Goal: Task Accomplishment & Management: Manage account settings

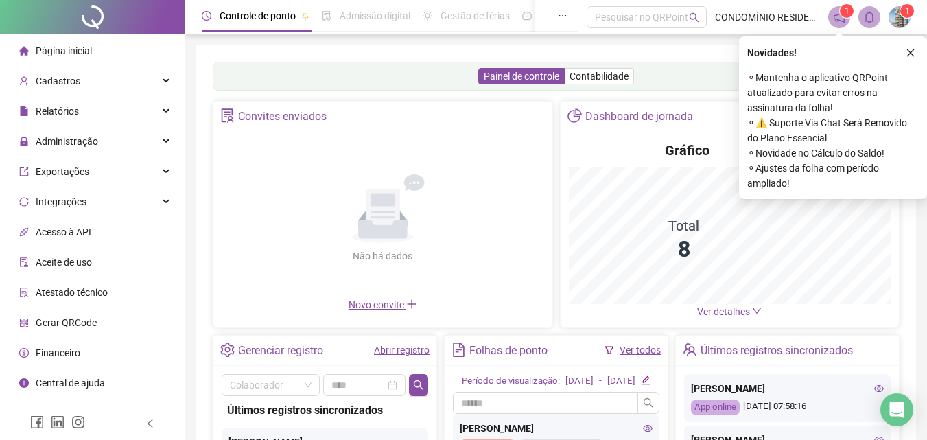
click at [910, 52] on icon "close" at bounding box center [911, 53] width 8 height 8
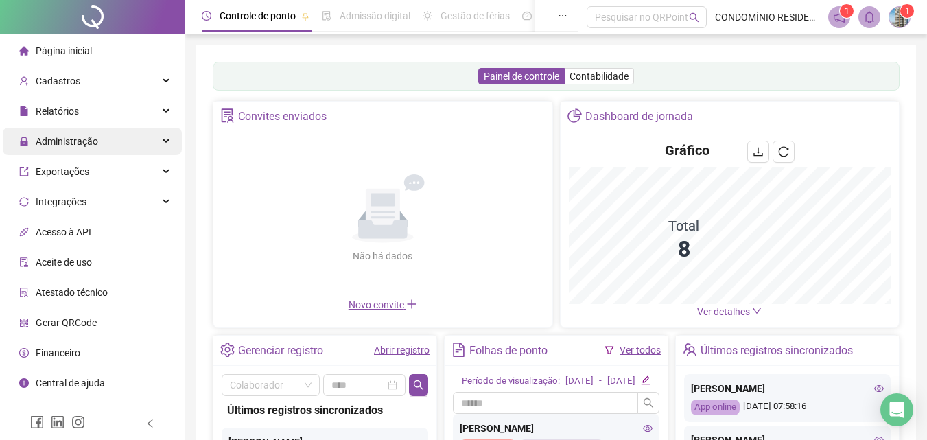
click at [89, 137] on span "Administração" at bounding box center [67, 141] width 62 height 11
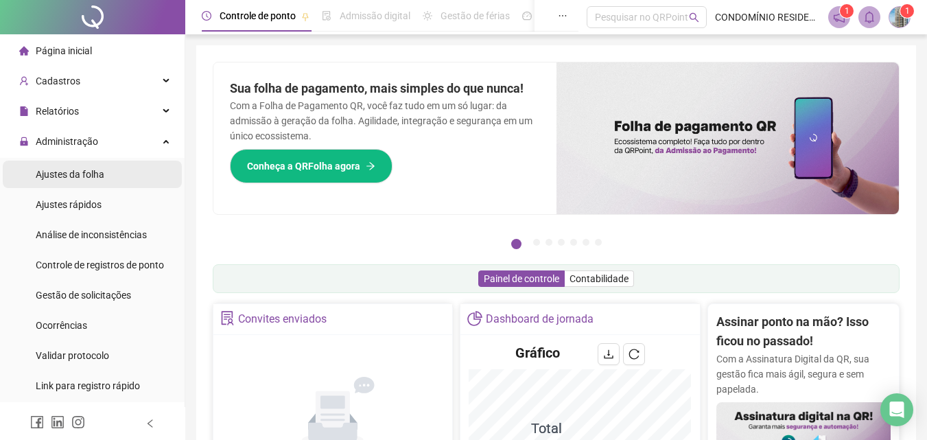
click at [90, 172] on span "Ajustes da folha" at bounding box center [70, 174] width 69 height 11
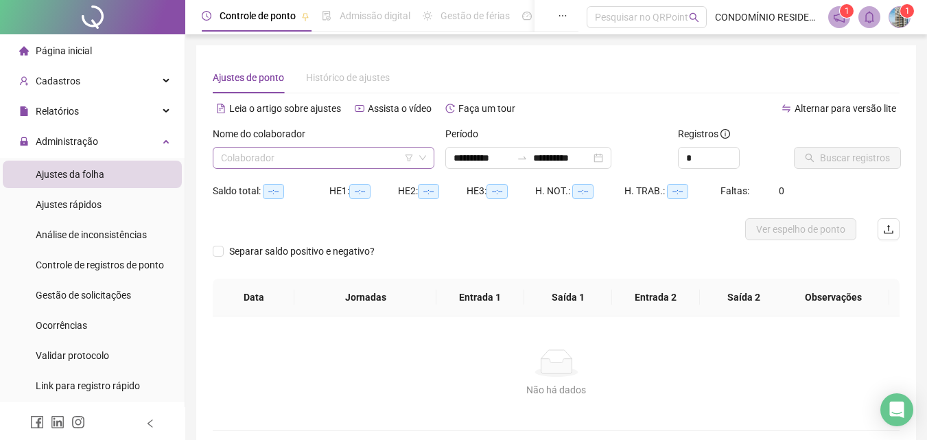
click at [331, 158] on input "search" at bounding box center [317, 158] width 193 height 21
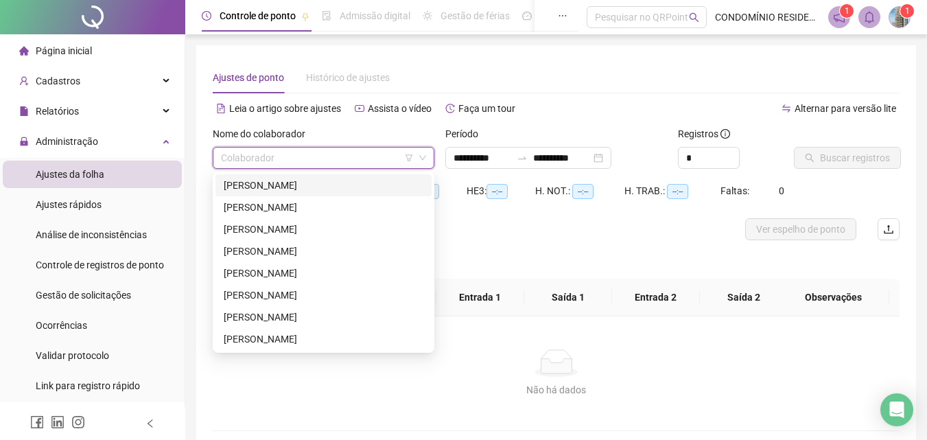
type input "**********"
click at [298, 184] on div "[PERSON_NAME]" at bounding box center [324, 185] width 200 height 15
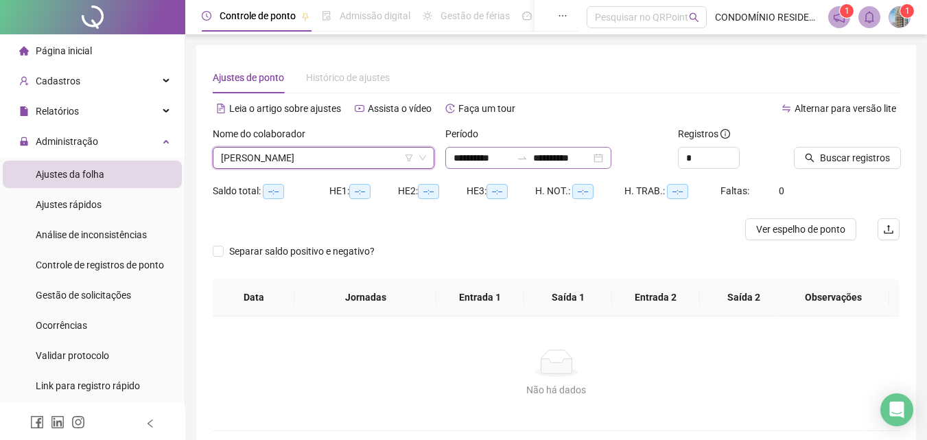
click at [470, 149] on div "**********" at bounding box center [528, 158] width 166 height 22
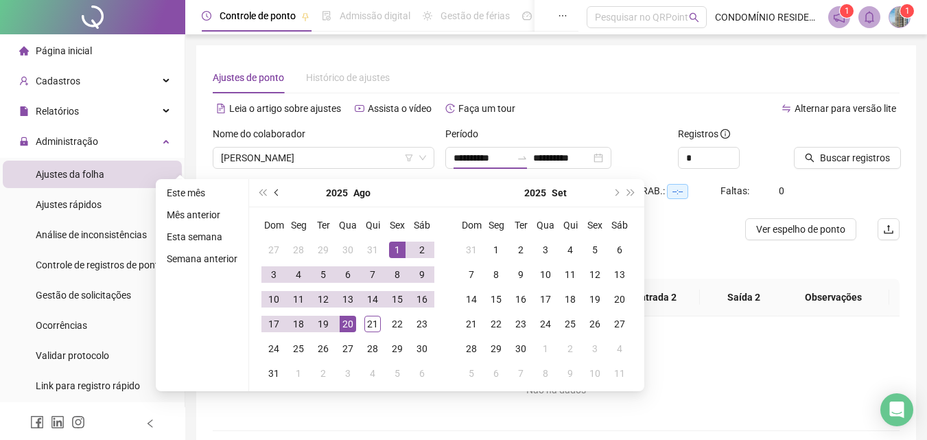
click at [274, 198] on button "prev-year" at bounding box center [277, 192] width 15 height 27
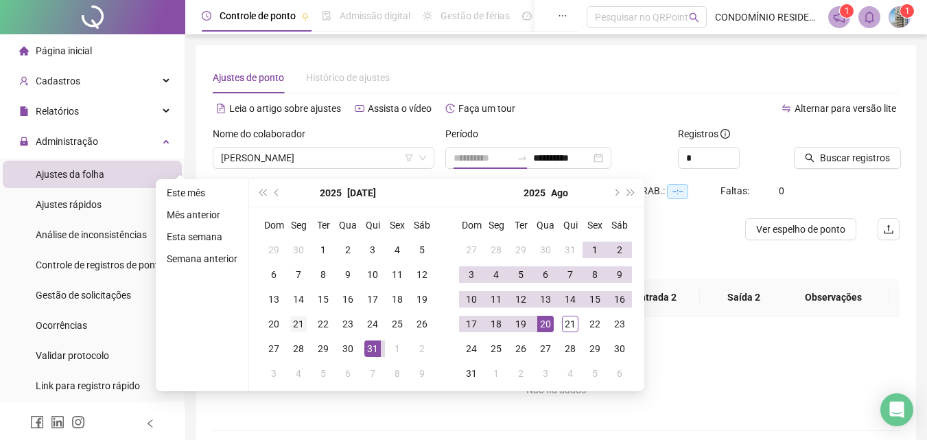
type input "**********"
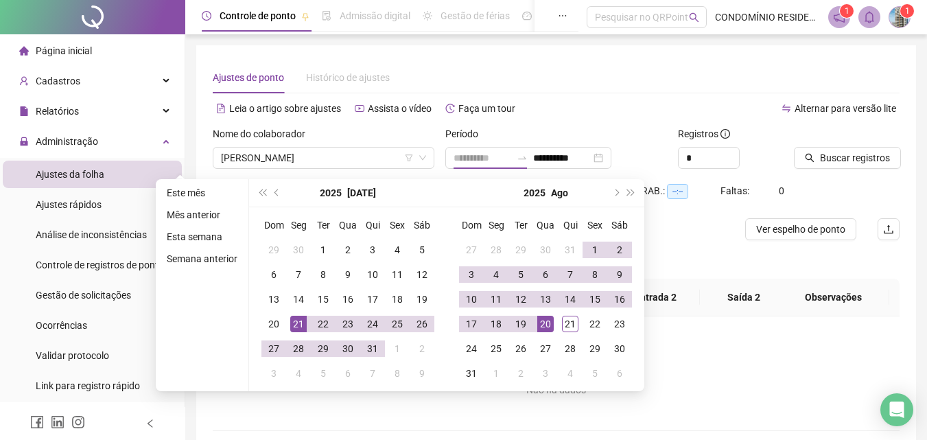
click at [296, 327] on div "21" at bounding box center [298, 324] width 16 height 16
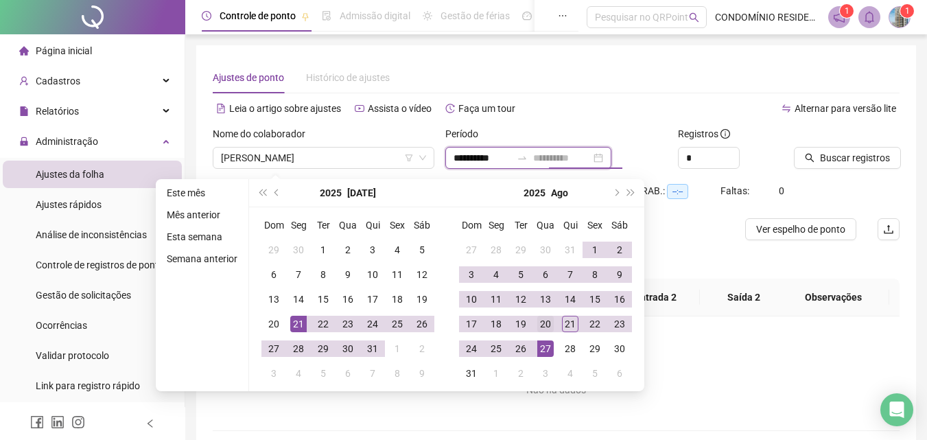
type input "**********"
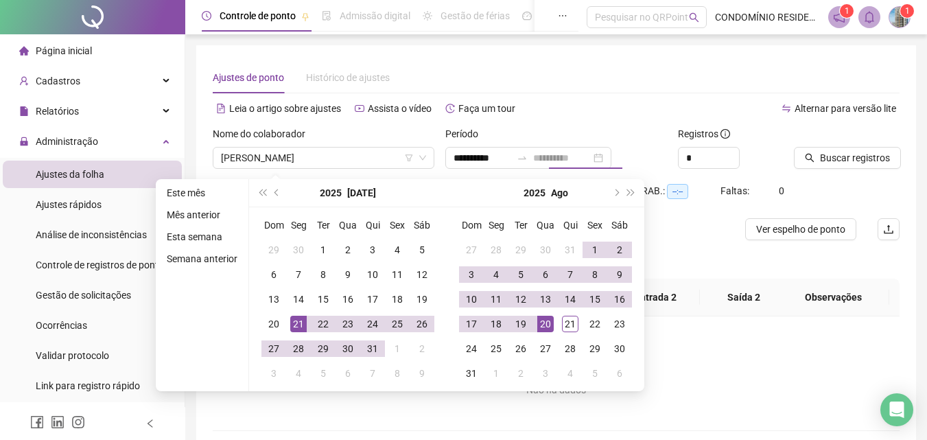
click at [545, 326] on div "20" at bounding box center [545, 324] width 16 height 16
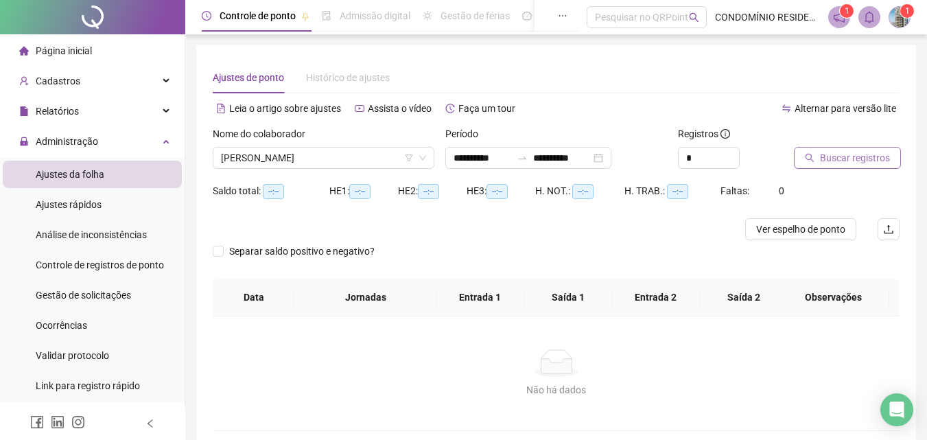
click at [872, 155] on span "Buscar registros" at bounding box center [855, 157] width 70 height 15
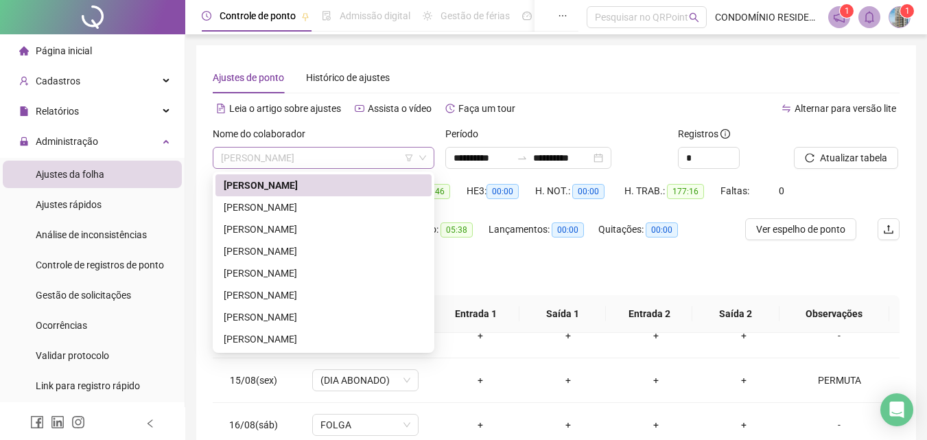
click at [319, 157] on span "[PERSON_NAME]" at bounding box center [323, 158] width 205 height 21
click at [283, 207] on div "[PERSON_NAME]" at bounding box center [324, 207] width 200 height 15
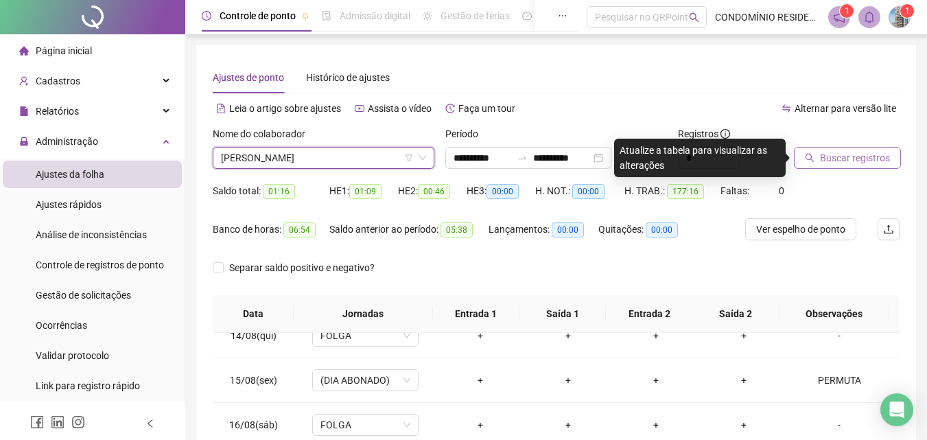
click at [861, 149] on button "Buscar registros" at bounding box center [847, 158] width 107 height 22
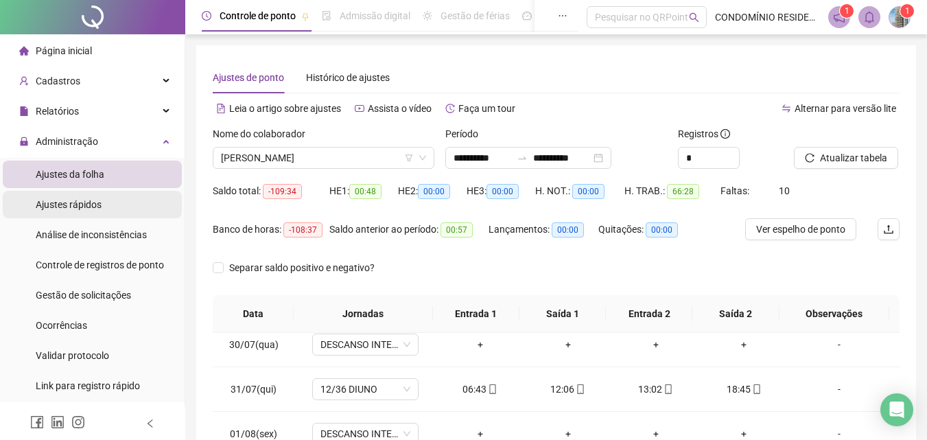
click at [91, 199] on span "Ajustes rápidos" at bounding box center [69, 204] width 66 height 11
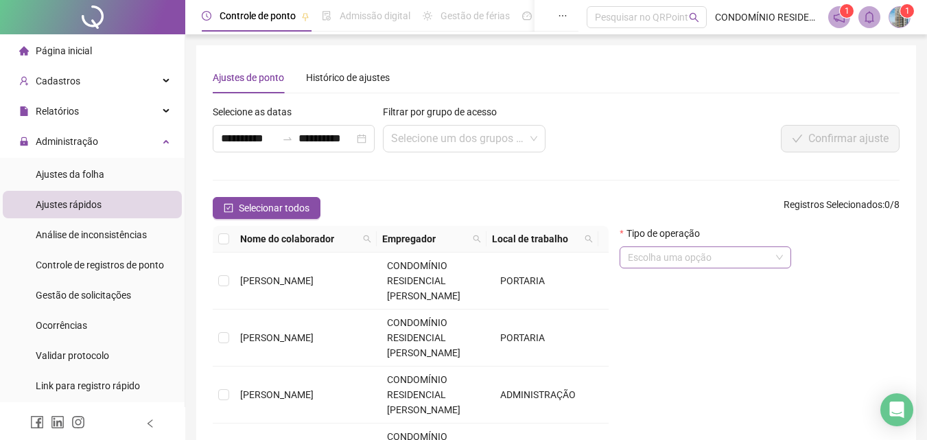
click at [683, 257] on input "search" at bounding box center [699, 257] width 143 height 21
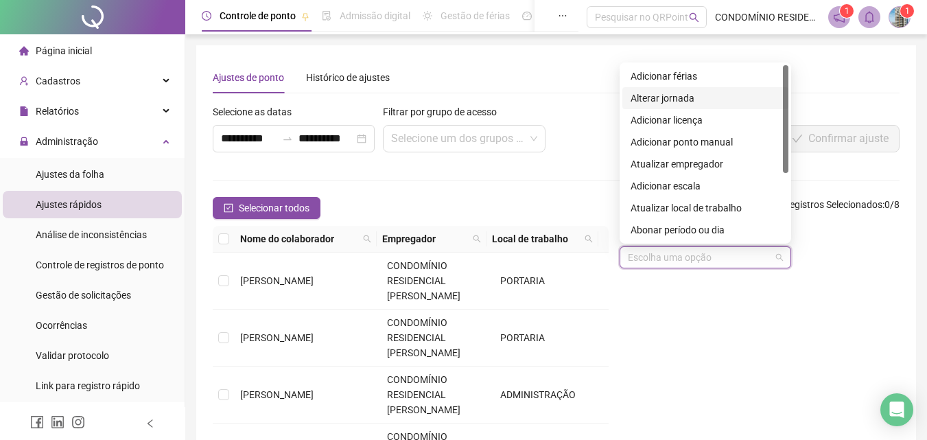
drag, startPoint x: 786, startPoint y: 128, endPoint x: 648, endPoint y: 55, distance: 155.3
click at [789, 73] on div "1 2 4 Adicionar férias Alterar jornada Adicionar licença Adicionar ponto manual…" at bounding box center [706, 152] width 172 height 181
click at [654, 75] on div "Adicionar férias" at bounding box center [705, 76] width 150 height 15
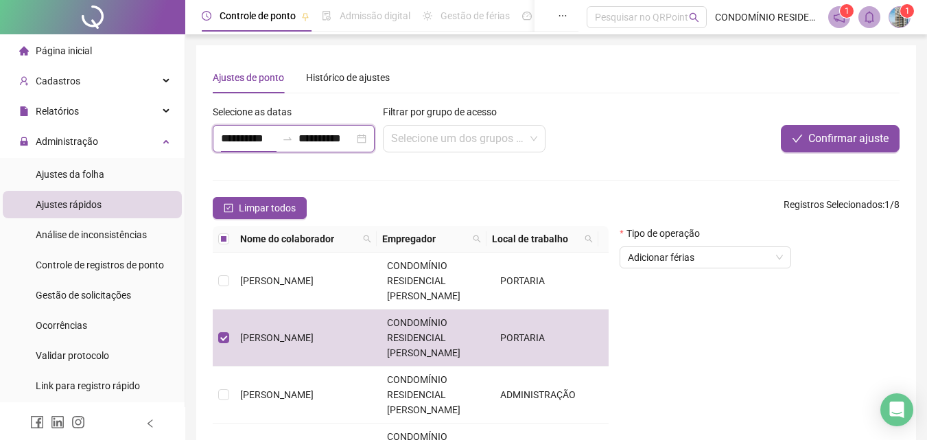
click at [233, 141] on input "**********" at bounding box center [249, 138] width 56 height 16
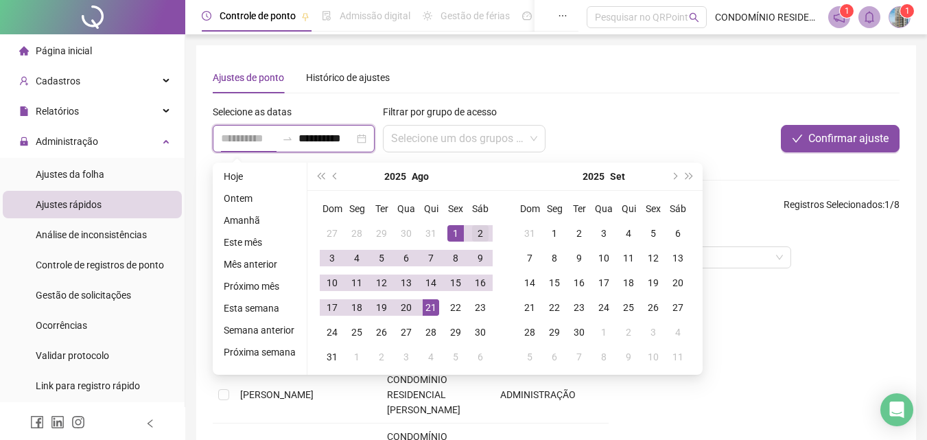
type input "**********"
click at [476, 235] on div "2" at bounding box center [480, 233] width 16 height 16
type input "**********"
click at [425, 303] on div "21" at bounding box center [431, 307] width 16 height 16
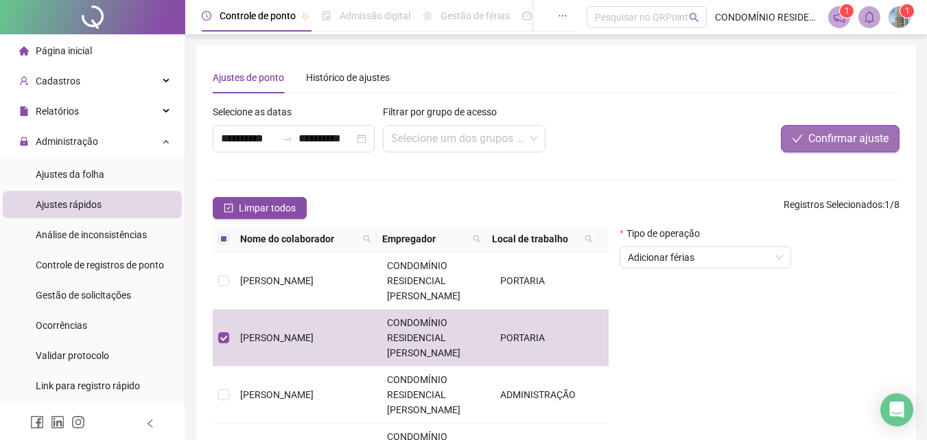
click at [842, 142] on span "Confirmar ajuste" at bounding box center [848, 138] width 80 height 16
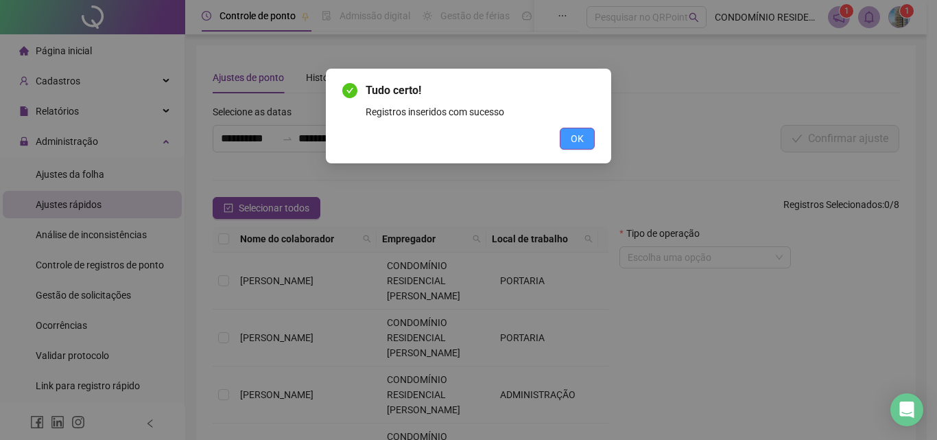
click at [581, 137] on span "OK" at bounding box center [577, 138] width 13 height 15
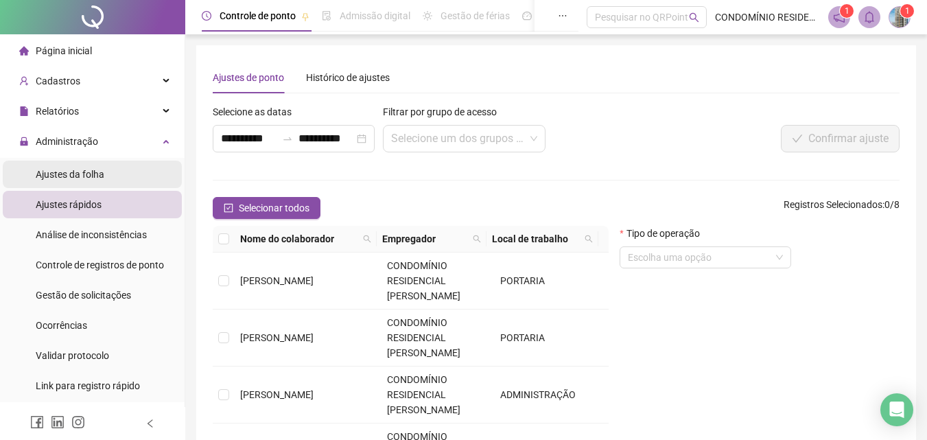
click at [69, 173] on span "Ajustes da folha" at bounding box center [70, 174] width 69 height 11
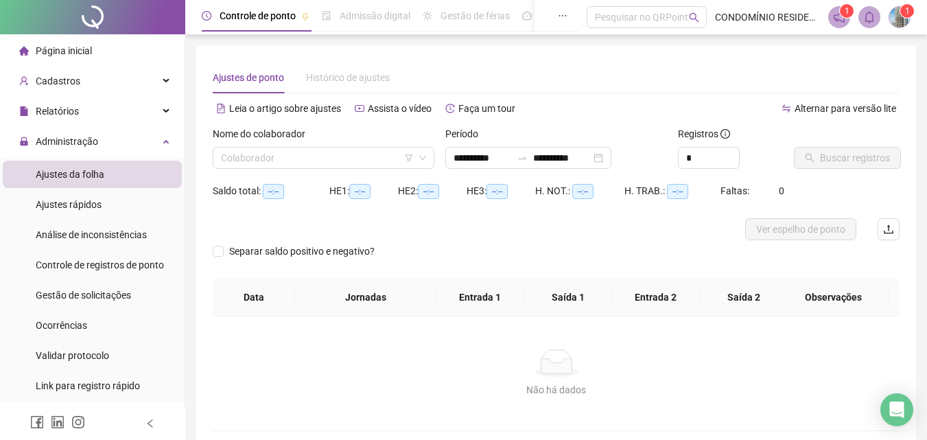
type input "**********"
click at [333, 151] on input "search" at bounding box center [317, 158] width 193 height 21
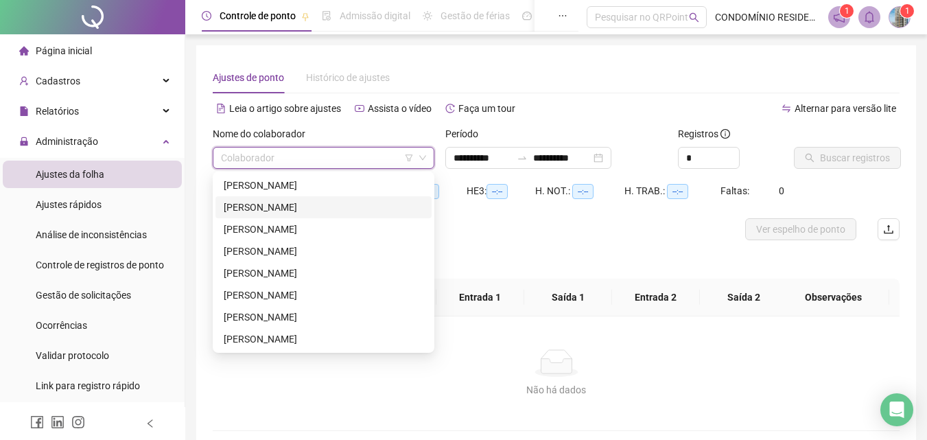
click at [254, 202] on div "[PERSON_NAME]" at bounding box center [324, 207] width 200 height 15
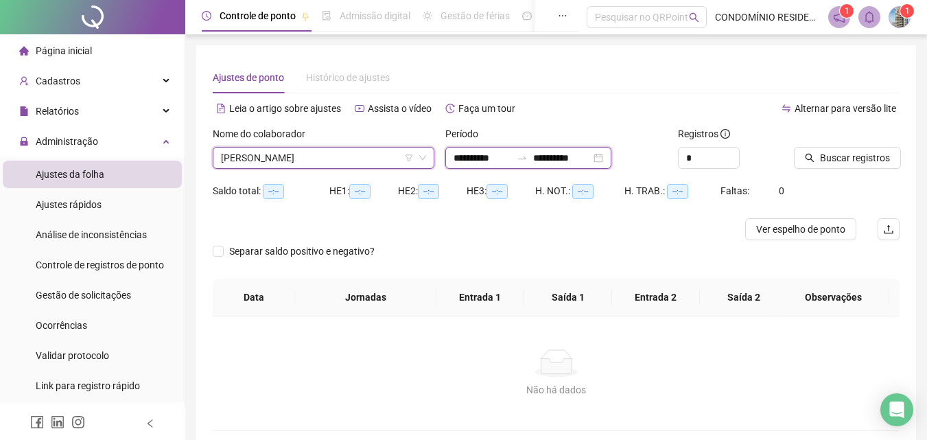
click at [476, 161] on input "**********" at bounding box center [482, 157] width 58 height 15
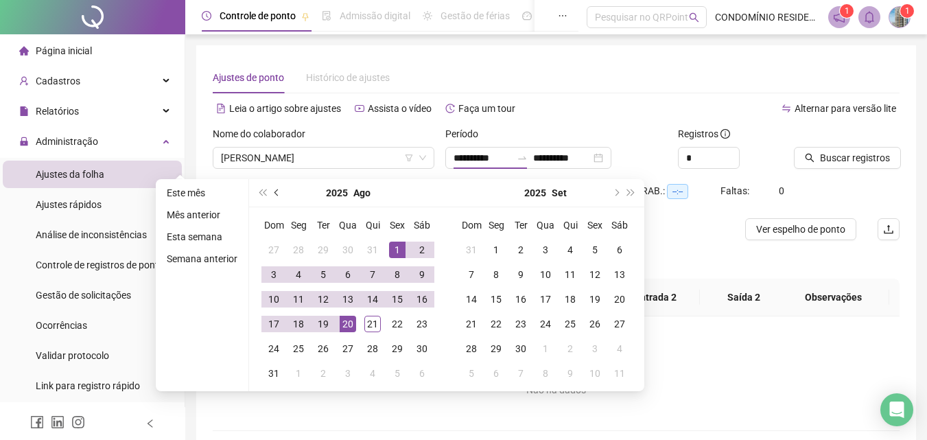
click at [270, 196] on button "prev-year" at bounding box center [277, 192] width 15 height 27
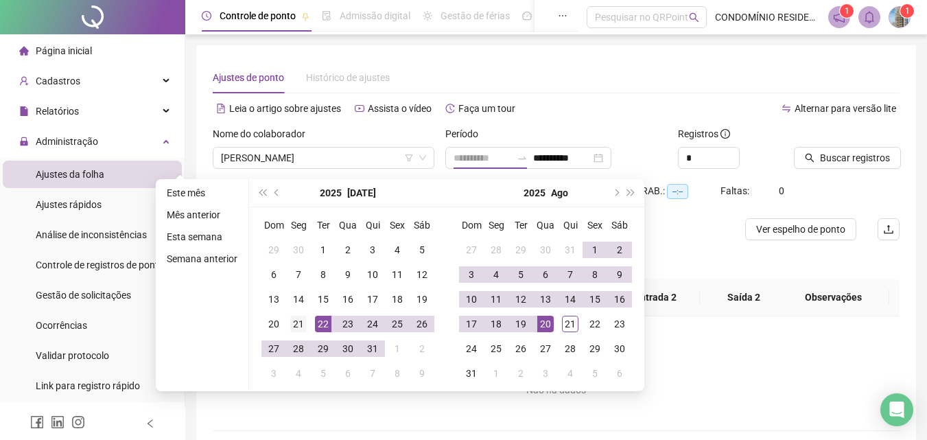
type input "**********"
click at [297, 322] on div "21" at bounding box center [298, 324] width 16 height 16
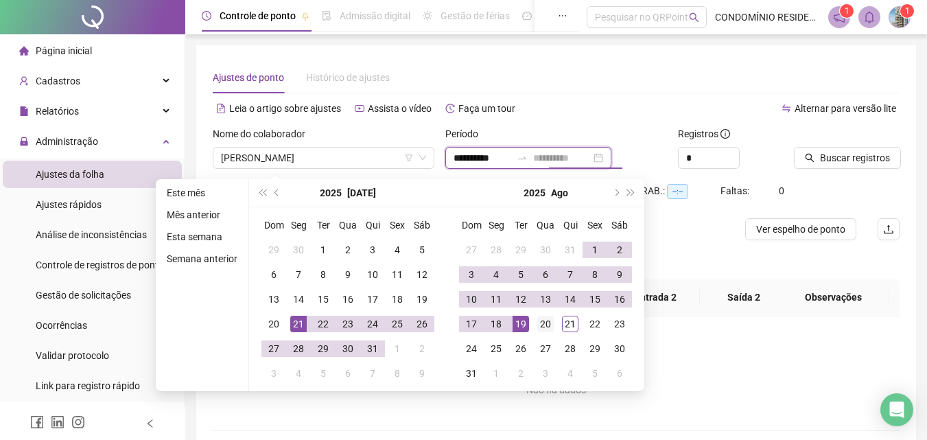
type input "**********"
click at [539, 322] on div "20" at bounding box center [545, 324] width 16 height 16
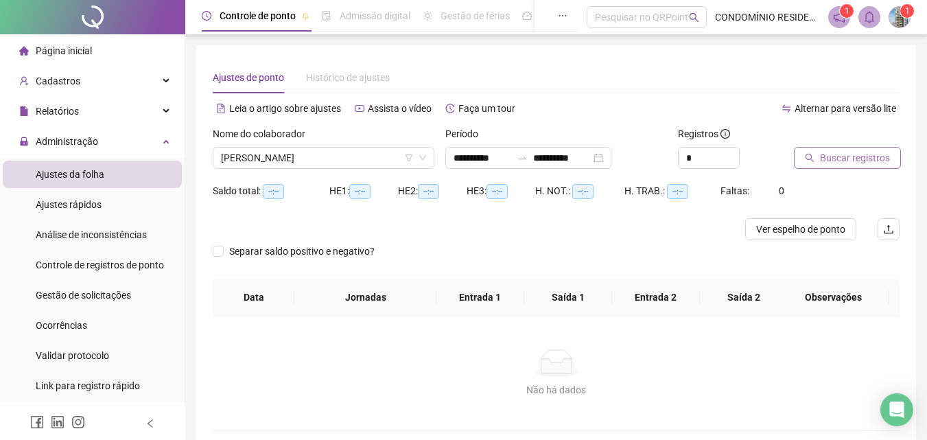
click at [874, 161] on span "Buscar registros" at bounding box center [855, 157] width 70 height 15
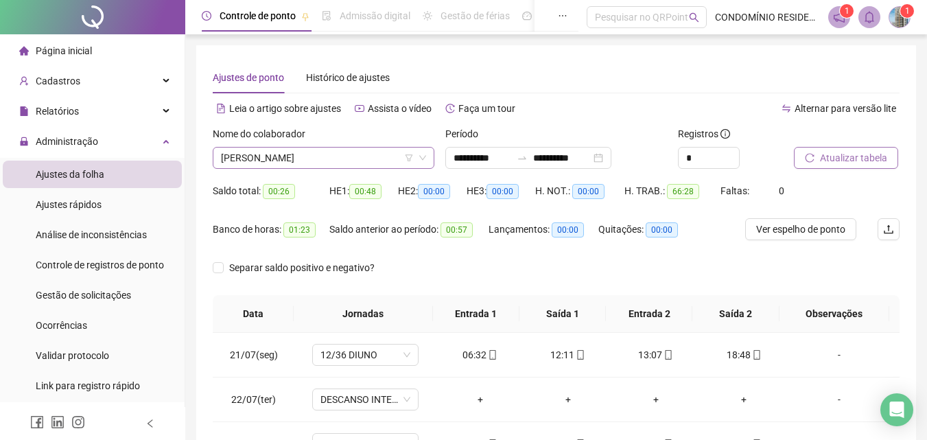
click at [320, 156] on span "[PERSON_NAME]" at bounding box center [323, 158] width 205 height 21
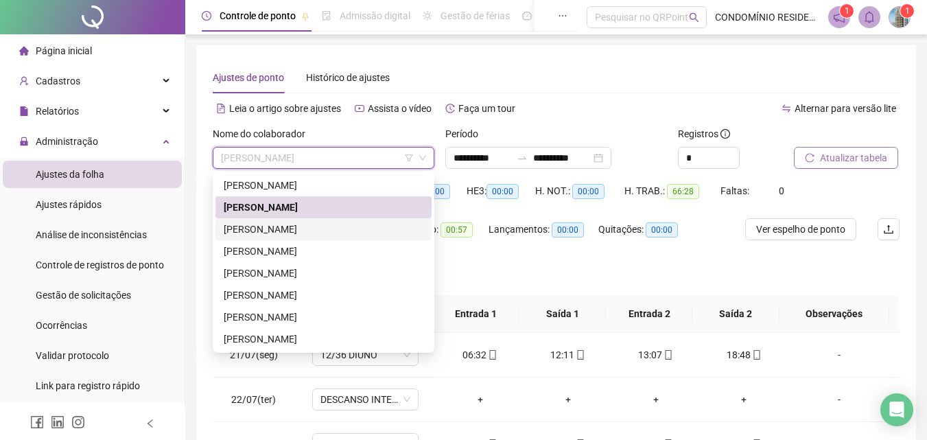
click at [250, 230] on div "[PERSON_NAME]" at bounding box center [324, 229] width 200 height 15
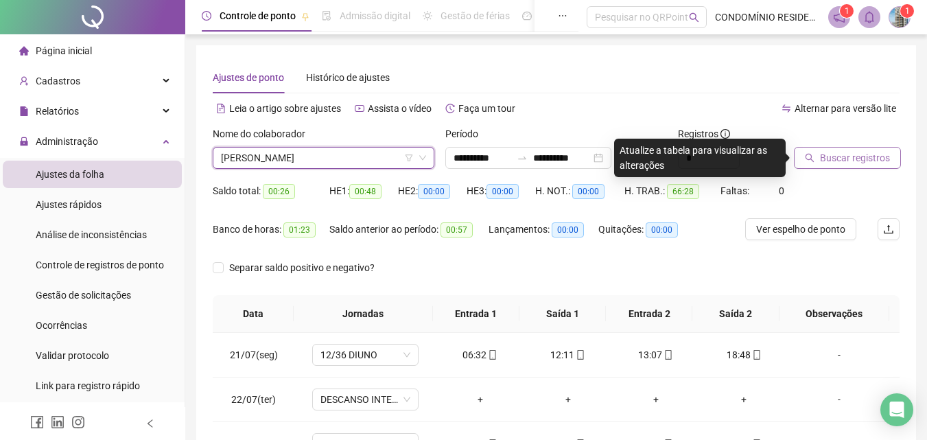
click at [865, 161] on span "Buscar registros" at bounding box center [855, 157] width 70 height 15
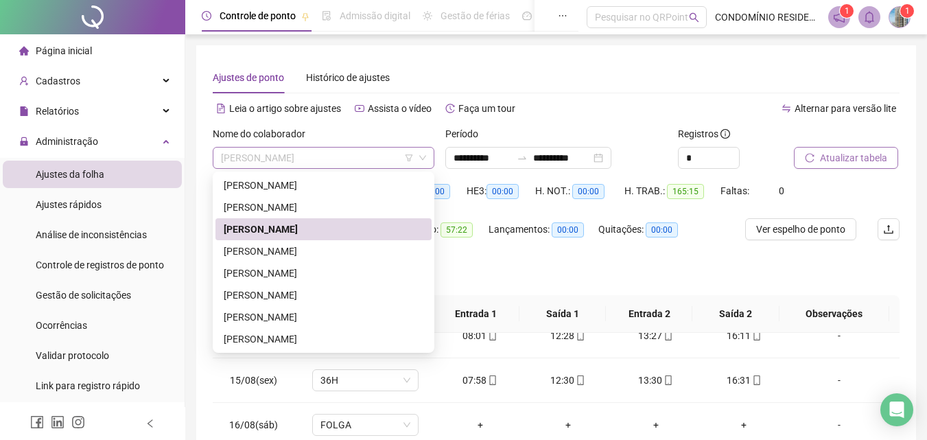
click at [349, 158] on span "[PERSON_NAME]" at bounding box center [323, 158] width 205 height 21
click at [267, 251] on div "[PERSON_NAME]" at bounding box center [324, 251] width 200 height 15
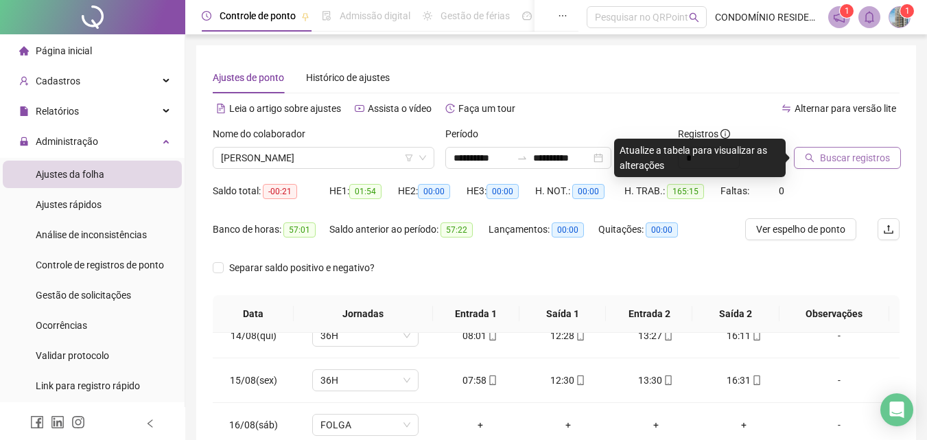
click at [851, 161] on span "Buscar registros" at bounding box center [855, 157] width 70 height 15
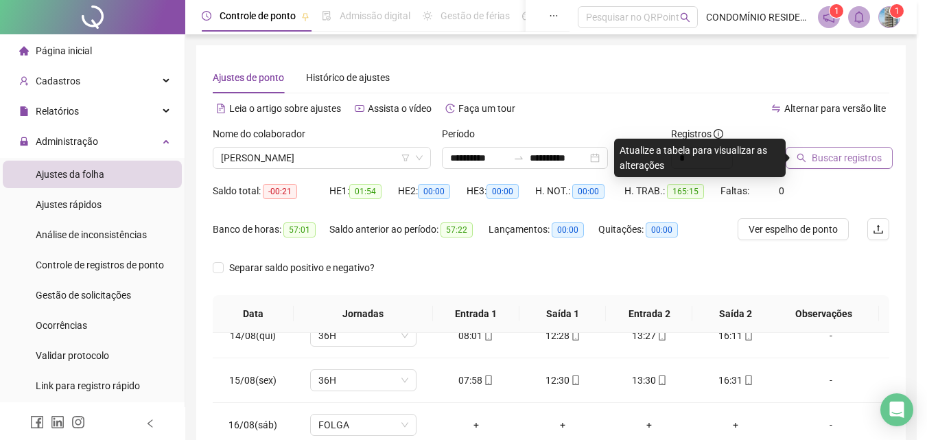
click at [851, 161] on div "Buscando registros Os registros de ponto estão sendo buscados... OK" at bounding box center [463, 220] width 927 height 440
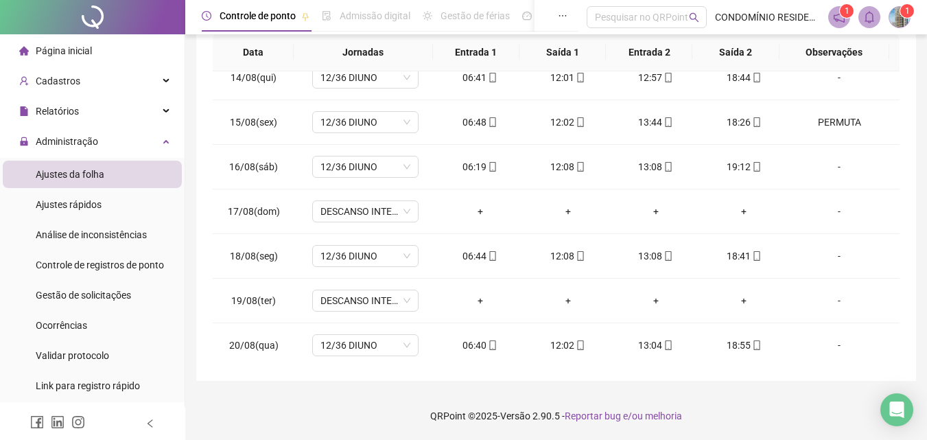
scroll to position [1089, 0]
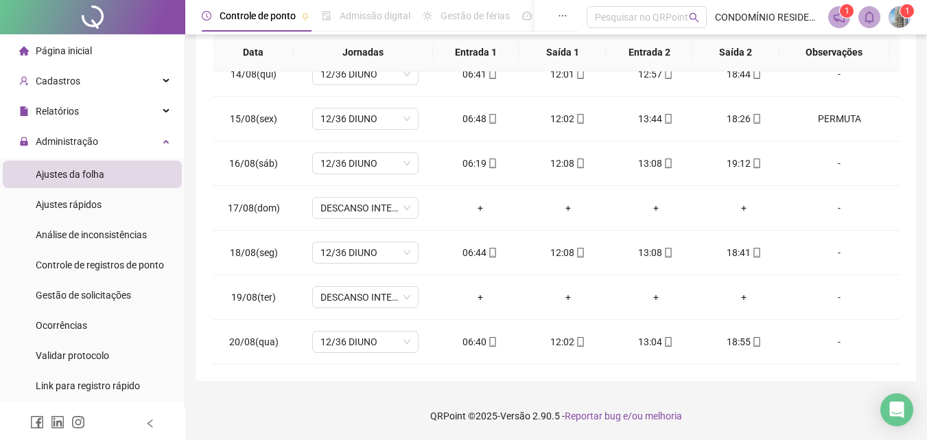
drag, startPoint x: 923, startPoint y: 310, endPoint x: 930, endPoint y: 106, distance: 203.9
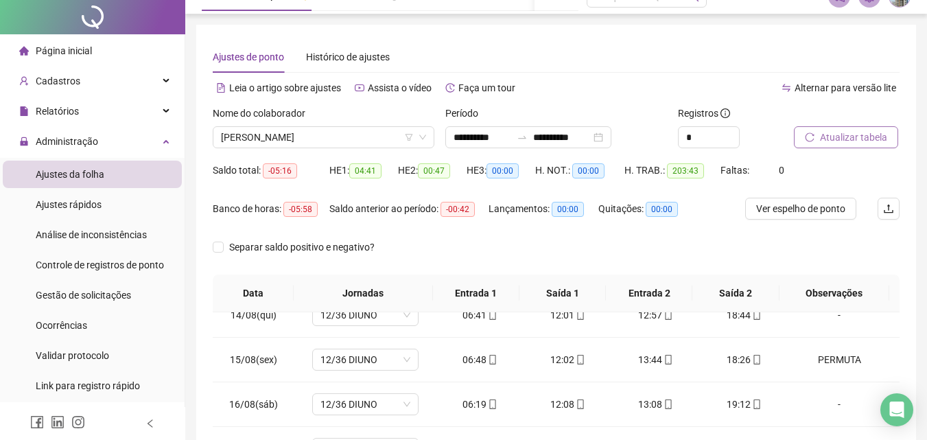
scroll to position [0, 0]
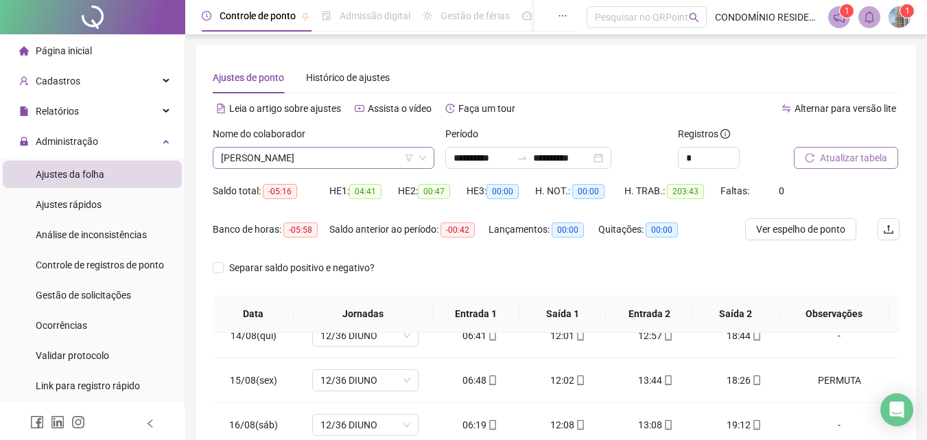
click at [368, 158] on span "[PERSON_NAME]" at bounding box center [323, 158] width 205 height 21
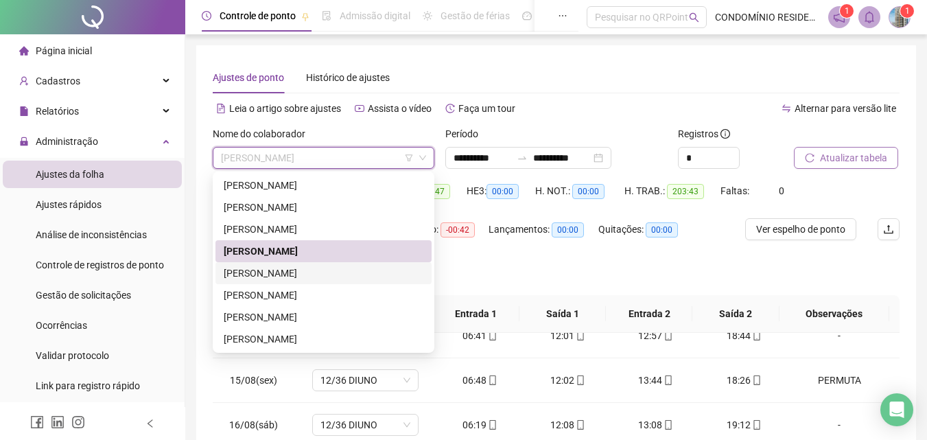
click at [261, 270] on div "[PERSON_NAME]" at bounding box center [324, 273] width 200 height 15
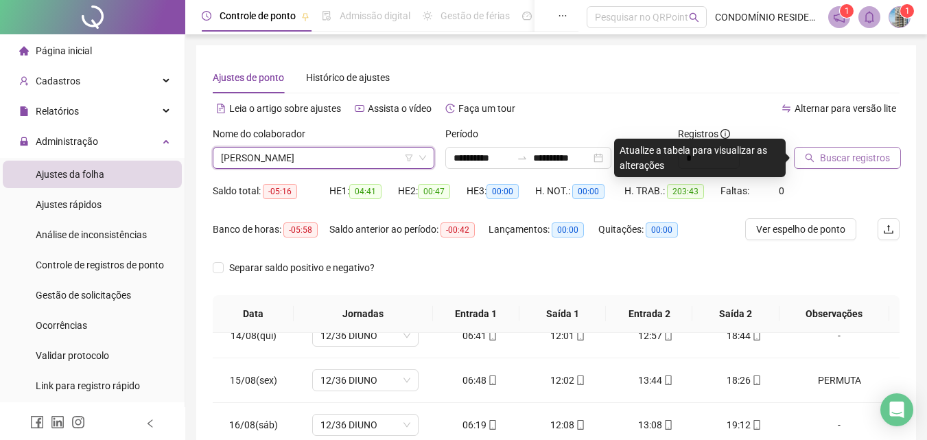
click at [849, 156] on span "Buscar registros" at bounding box center [855, 157] width 70 height 15
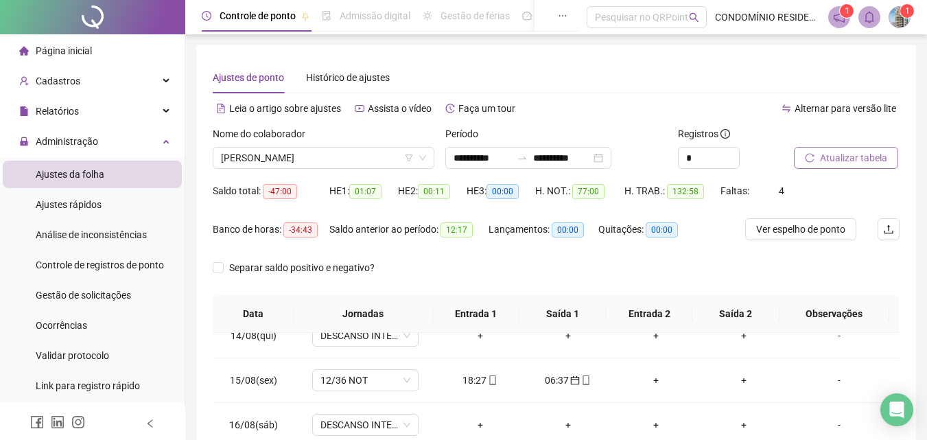
click at [862, 156] on span "Atualizar tabela" at bounding box center [853, 157] width 67 height 15
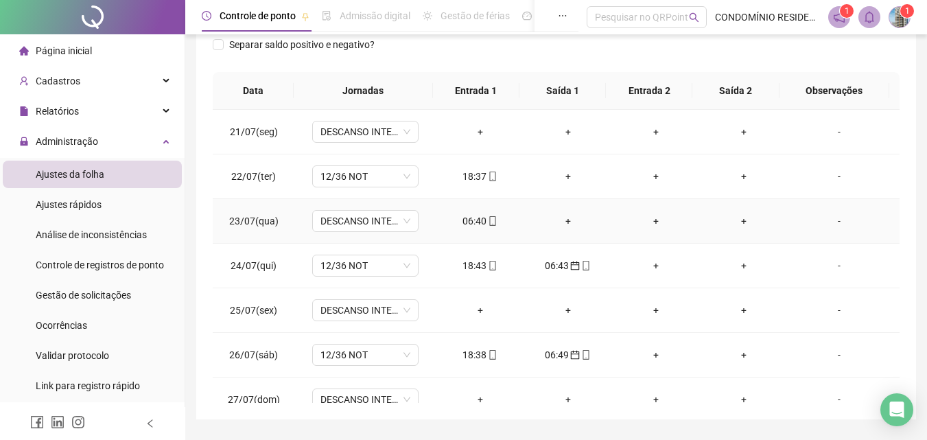
scroll to position [193, 0]
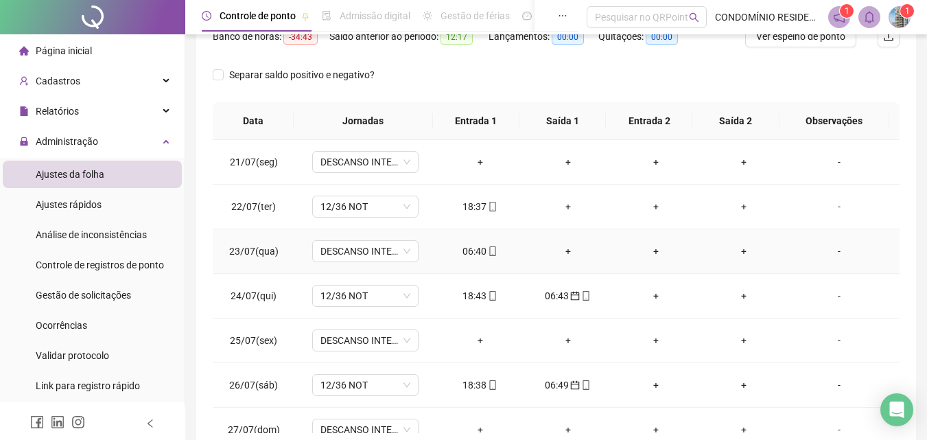
click at [477, 251] on div "06:40" at bounding box center [480, 251] width 66 height 15
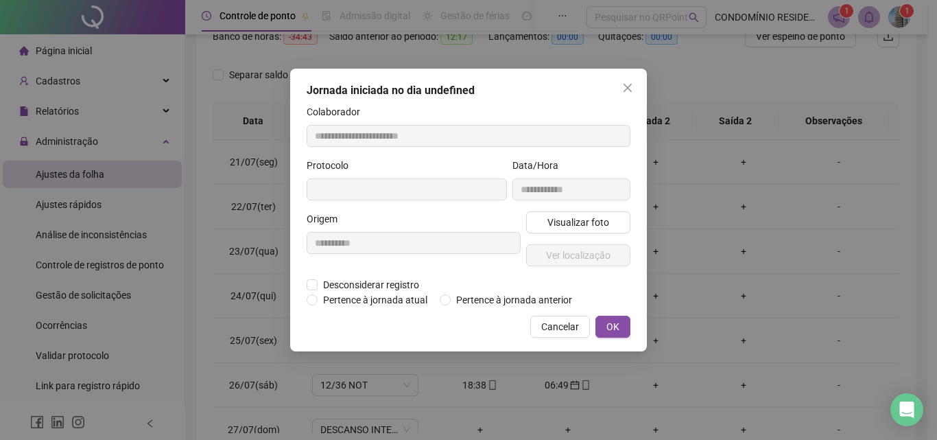
type input "**********"
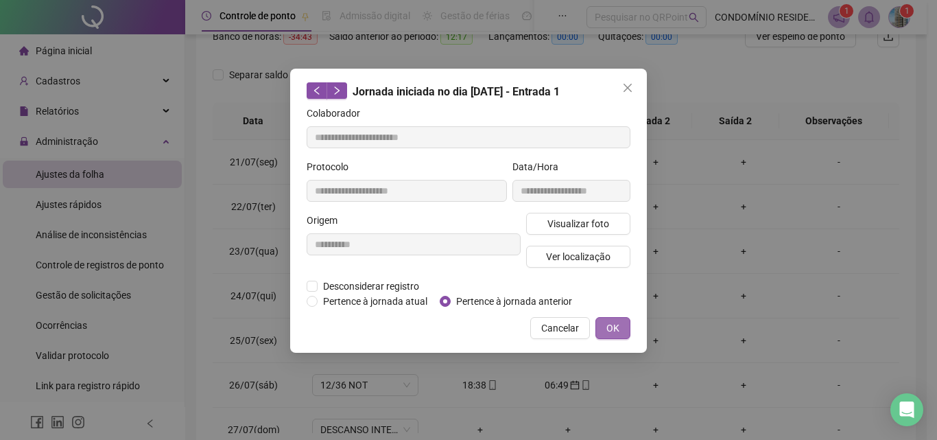
click at [615, 326] on span "OK" at bounding box center [612, 327] width 13 height 15
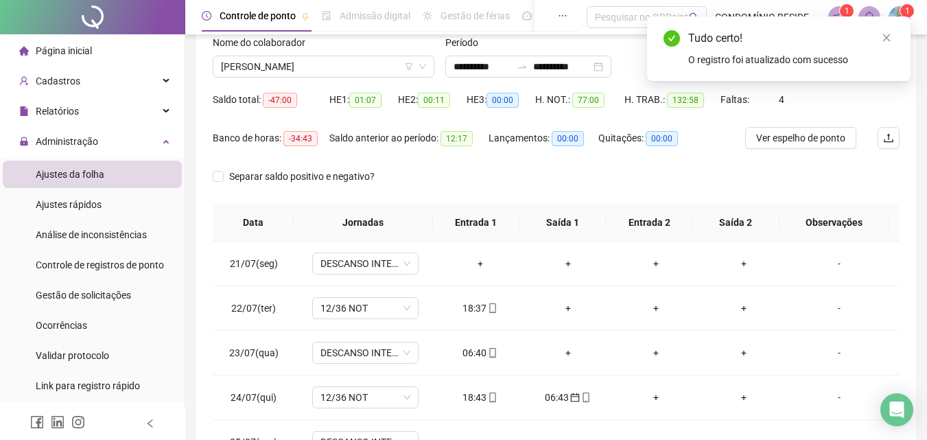
scroll to position [76, 0]
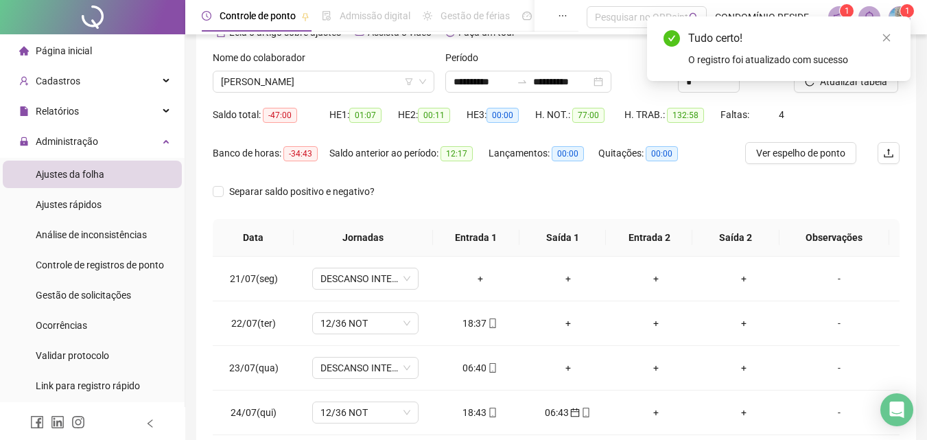
click at [841, 81] on div "Tudo certo! O registro foi atualizado com sucesso" at bounding box center [778, 48] width 263 height 64
click at [883, 35] on icon "close" at bounding box center [887, 38] width 10 height 10
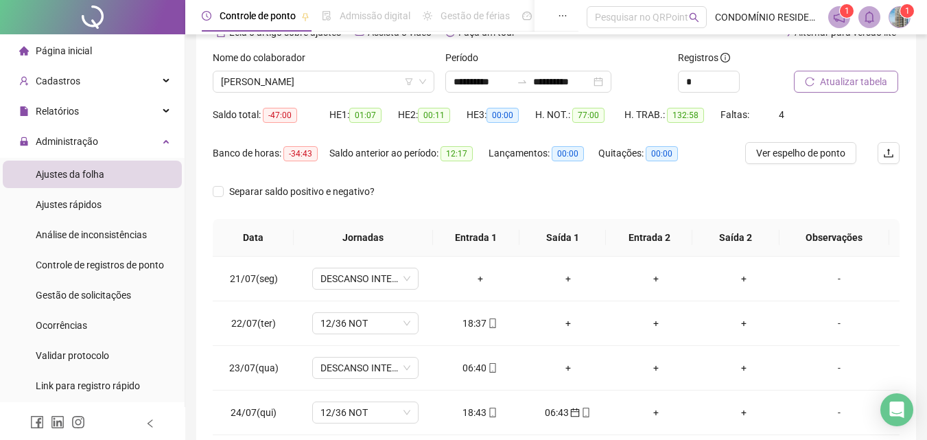
click at [847, 82] on span "Atualizar tabela" at bounding box center [853, 81] width 67 height 15
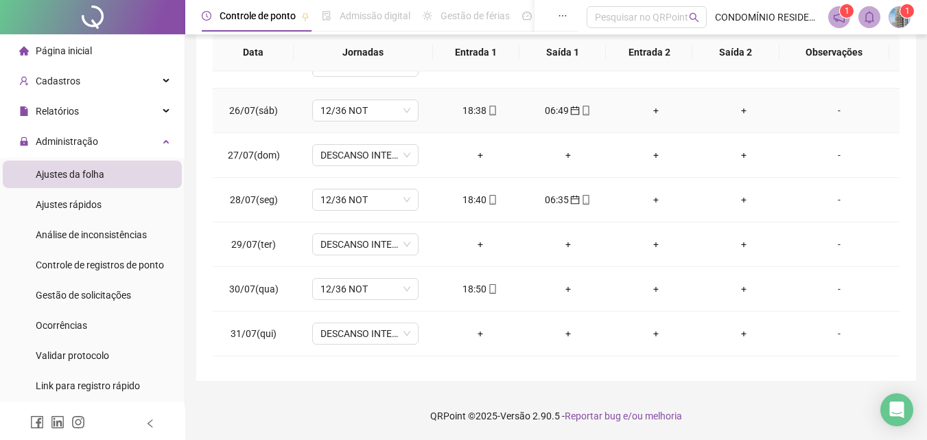
scroll to position [274, 0]
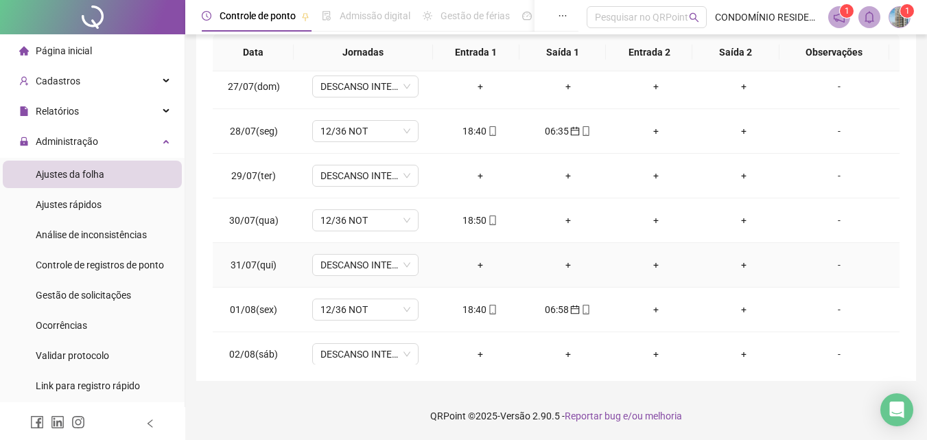
click at [474, 264] on div "+" at bounding box center [480, 264] width 66 height 15
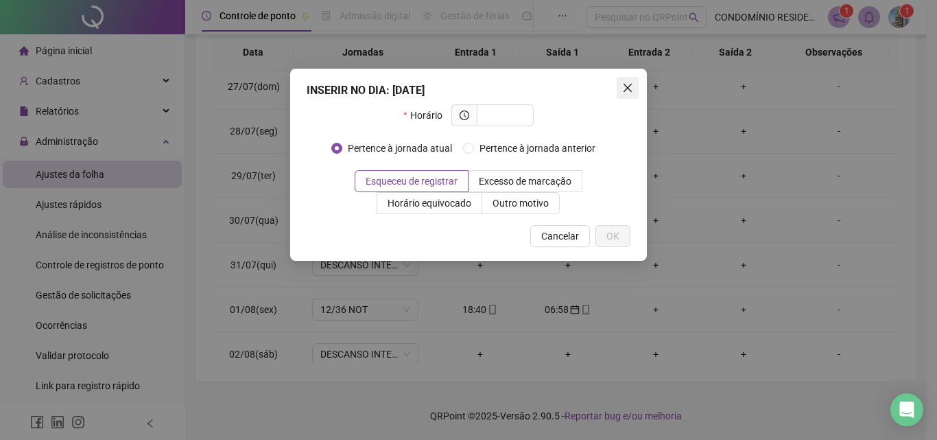
click at [628, 86] on icon "close" at bounding box center [628, 88] width 8 height 8
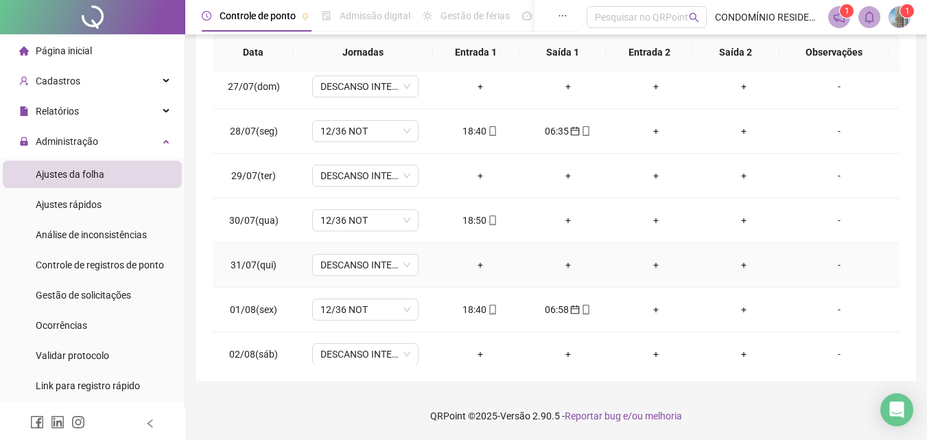
click at [475, 264] on div "+" at bounding box center [480, 264] width 66 height 15
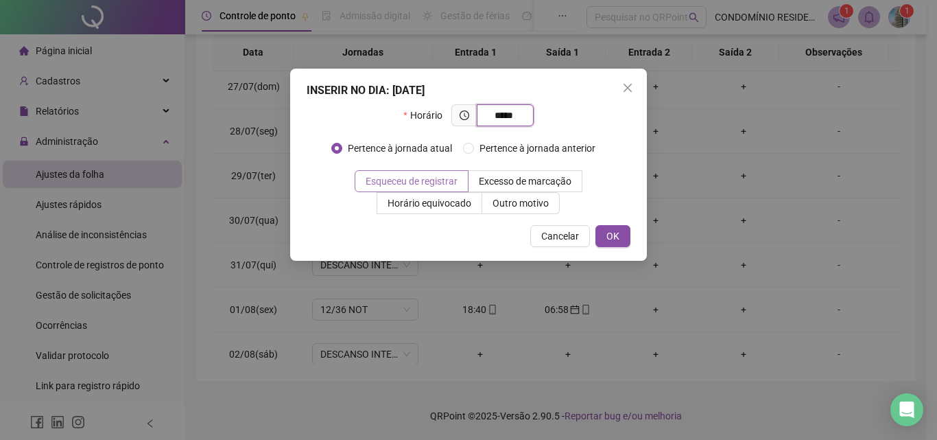
type input "*****"
click at [423, 185] on span "Esqueceu de registrar" at bounding box center [412, 181] width 92 height 11
click at [621, 233] on button "OK" at bounding box center [612, 236] width 35 height 22
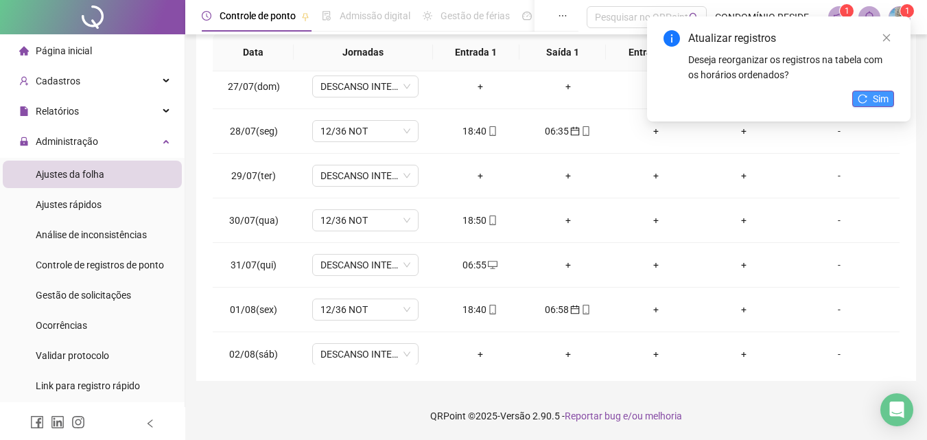
click at [875, 95] on span "Sim" at bounding box center [881, 98] width 16 height 15
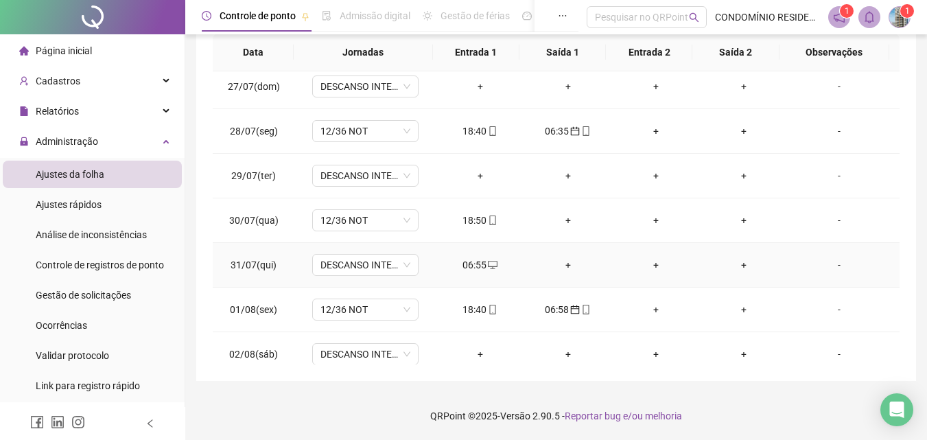
click at [462, 263] on div "06:55" at bounding box center [480, 264] width 66 height 15
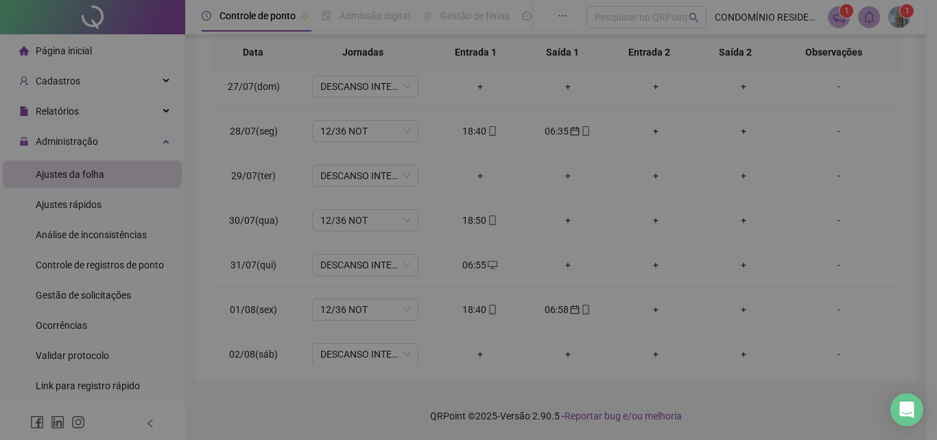
type input "**********"
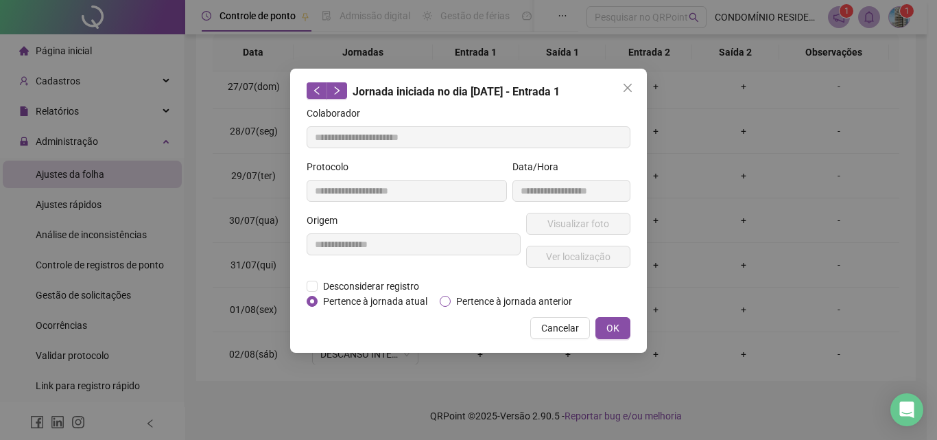
click at [470, 299] on span "Pertence à jornada anterior" at bounding box center [514, 301] width 127 height 15
click at [614, 321] on span "OK" at bounding box center [612, 327] width 13 height 15
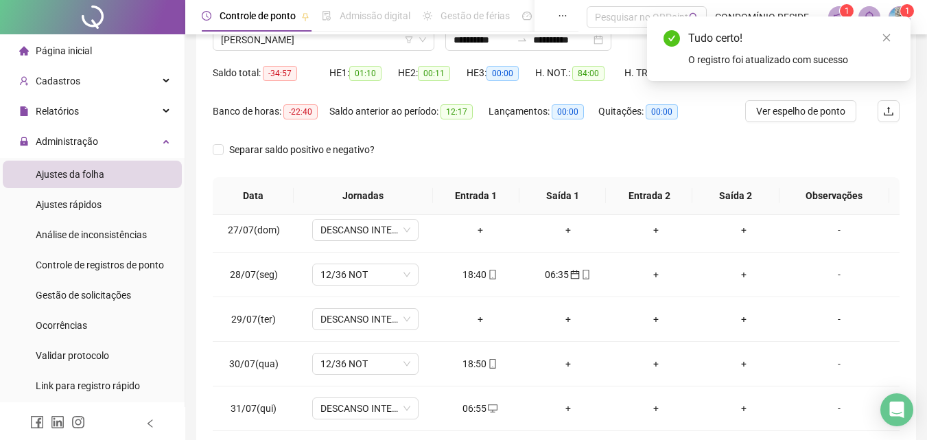
scroll to position [108, 0]
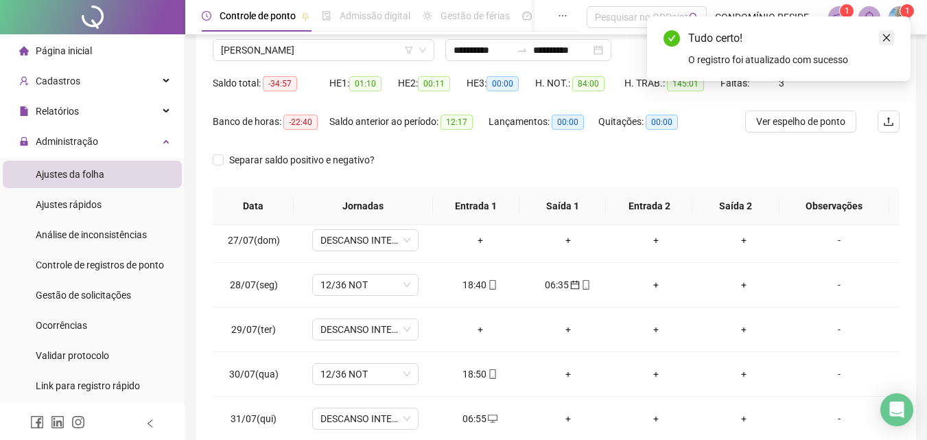
click at [885, 32] on link "Close" at bounding box center [886, 37] width 15 height 15
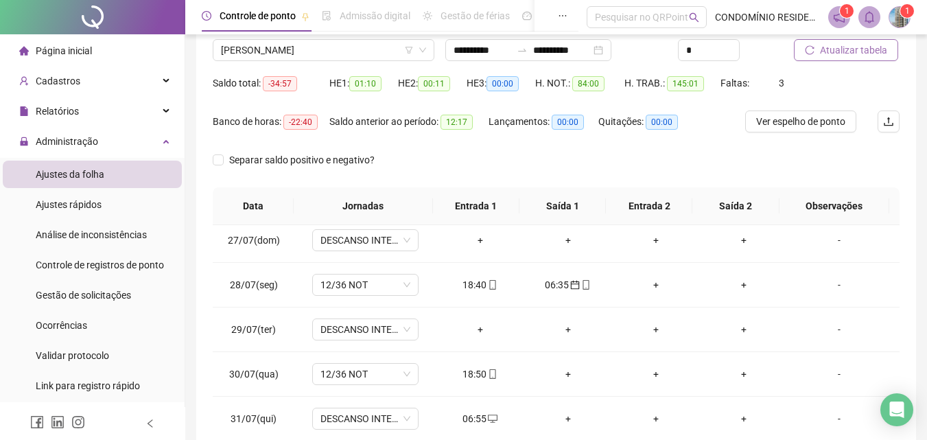
click at [830, 52] on span "Atualizar tabela" at bounding box center [853, 50] width 67 height 15
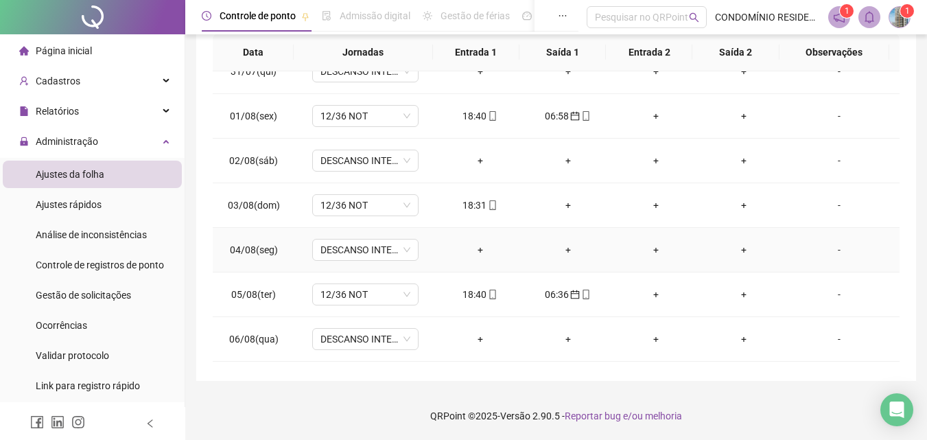
scroll to position [480, 0]
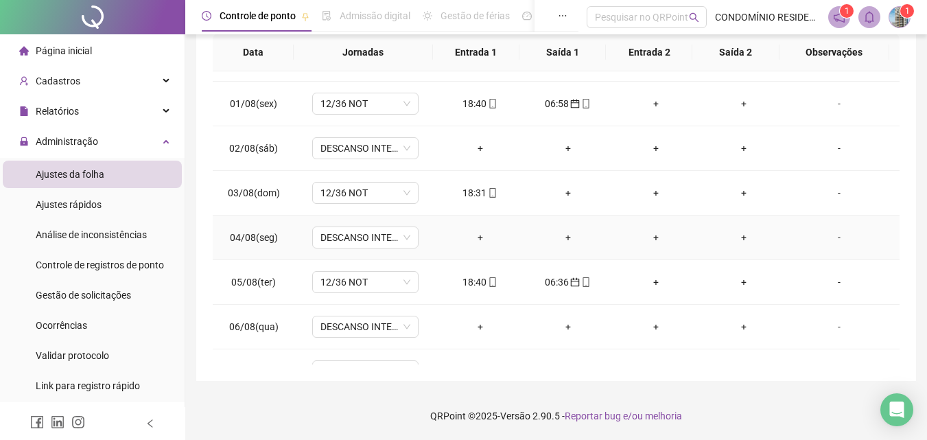
click at [474, 237] on div "+" at bounding box center [480, 237] width 66 height 15
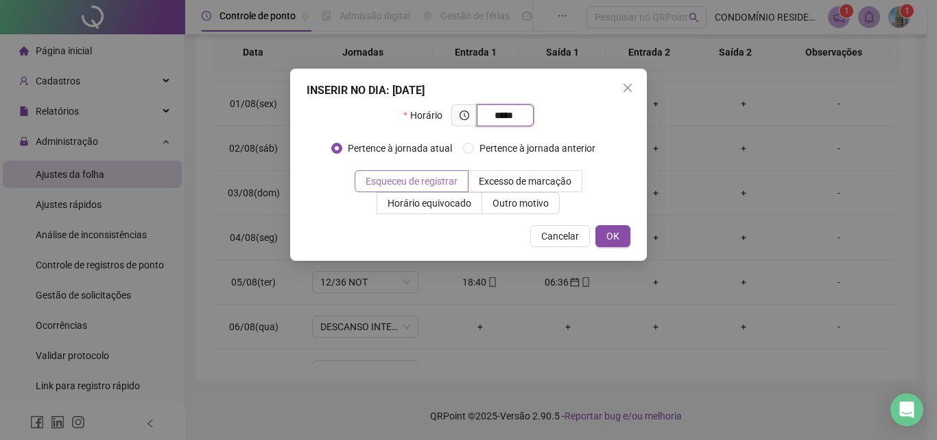
type input "*****"
click at [406, 185] on span "Esqueceu de registrar" at bounding box center [412, 181] width 92 height 11
click at [613, 236] on span "OK" at bounding box center [612, 235] width 13 height 15
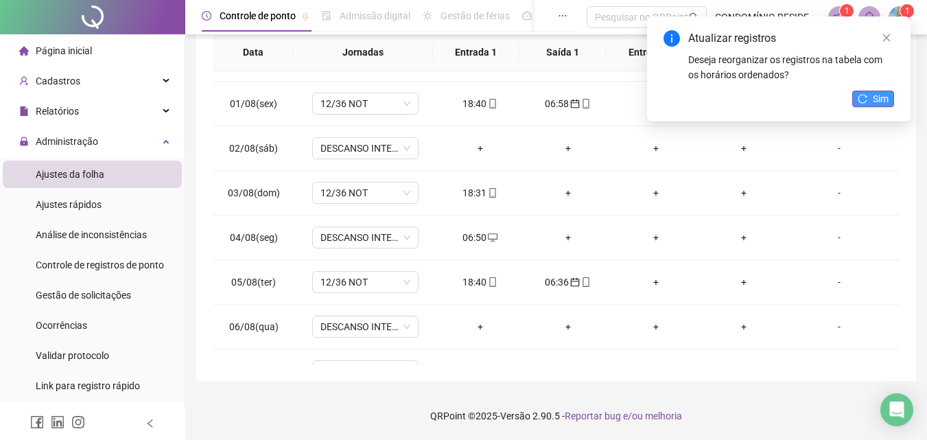
click at [875, 97] on span "Sim" at bounding box center [881, 98] width 16 height 15
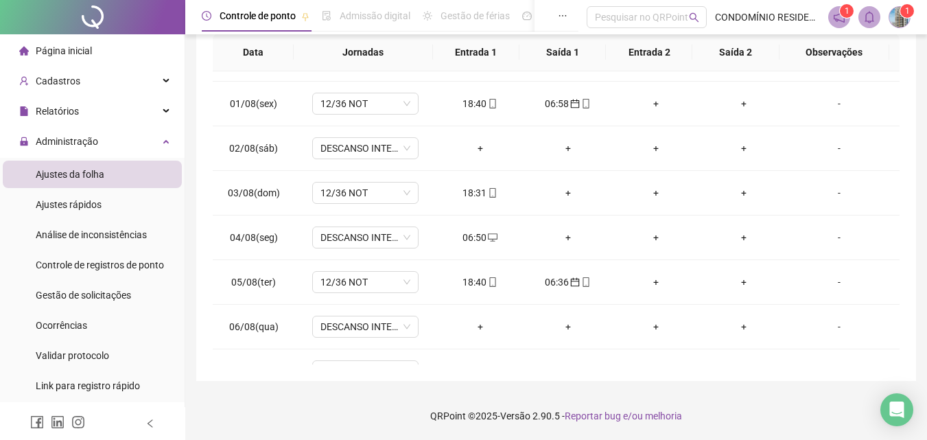
scroll to position [260, 0]
click at [480, 239] on div "06:50" at bounding box center [480, 238] width 66 height 15
type input "**********"
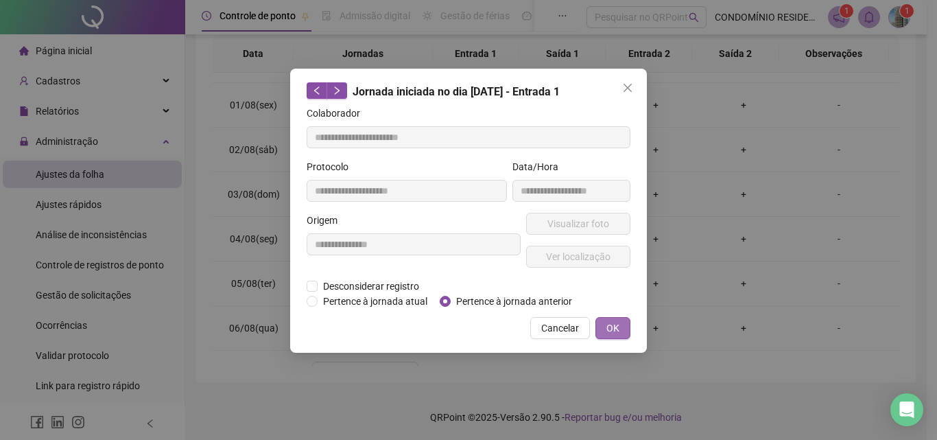
click at [598, 331] on button "OK" at bounding box center [612, 328] width 35 height 22
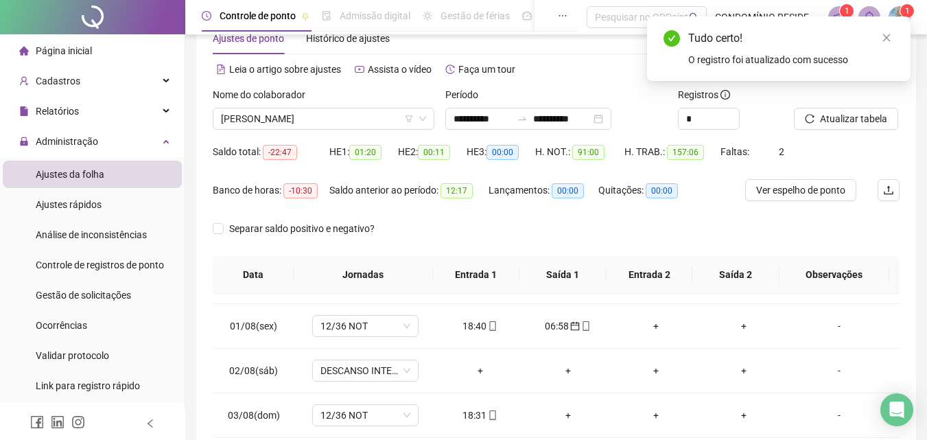
scroll to position [38, 0]
click at [886, 36] on icon "close" at bounding box center [887, 38] width 10 height 10
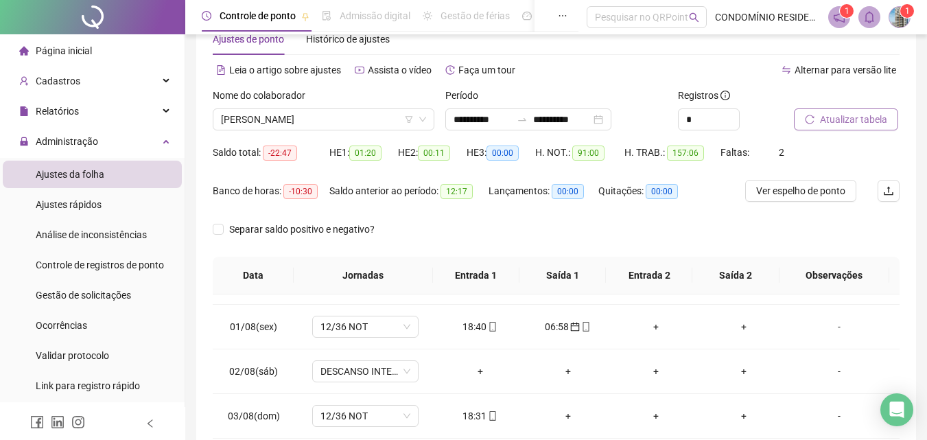
click at [853, 115] on span "Atualizar tabela" at bounding box center [853, 119] width 67 height 15
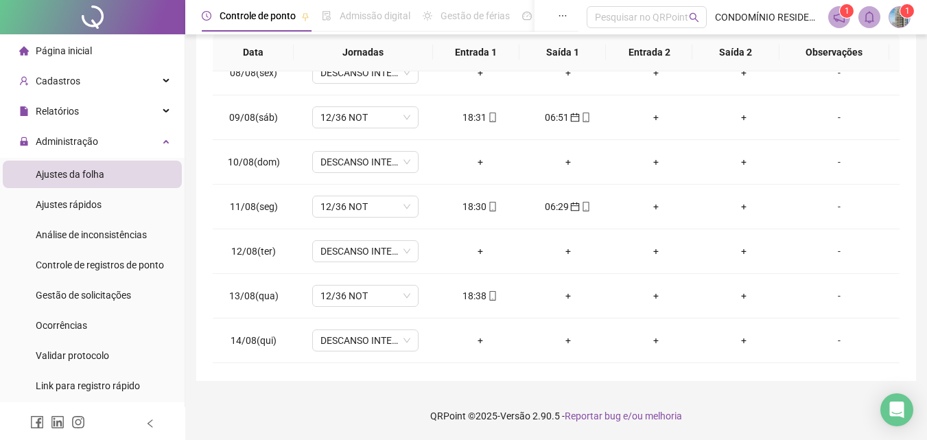
scroll to position [892, 0]
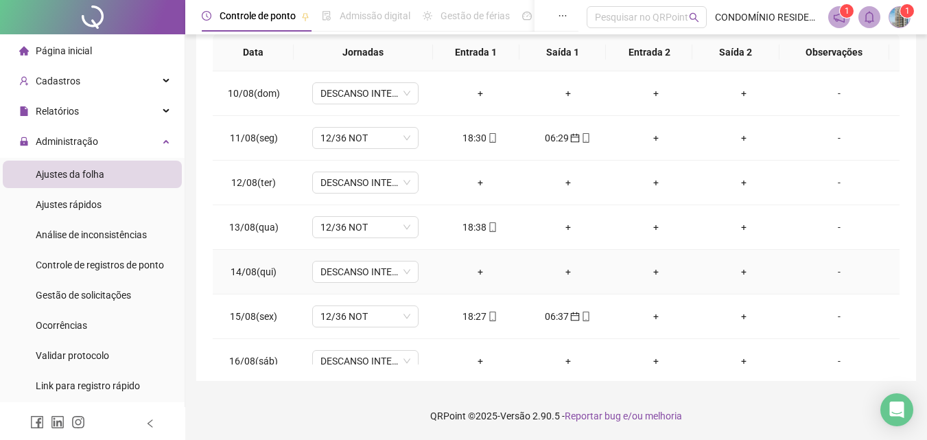
click at [480, 272] on div "+" at bounding box center [480, 271] width 66 height 15
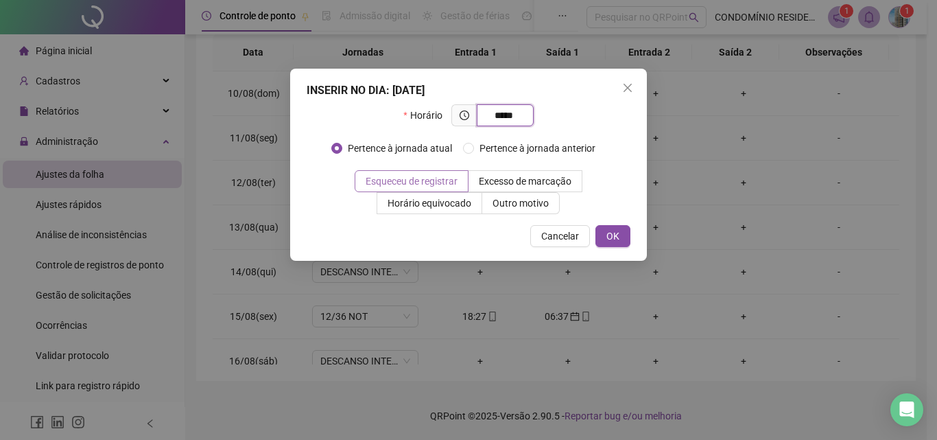
type input "*****"
drag, startPoint x: 386, startPoint y: 184, endPoint x: 458, endPoint y: 202, distance: 74.4
click at [388, 185] on span "Esqueceu de registrar" at bounding box center [412, 181] width 92 height 11
click at [620, 233] on button "OK" at bounding box center [612, 236] width 35 height 22
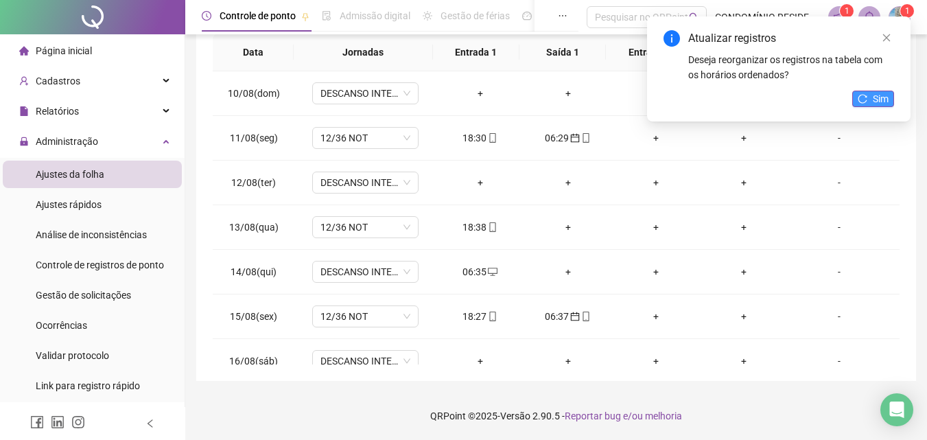
click at [867, 91] on button "Sim" at bounding box center [873, 99] width 42 height 16
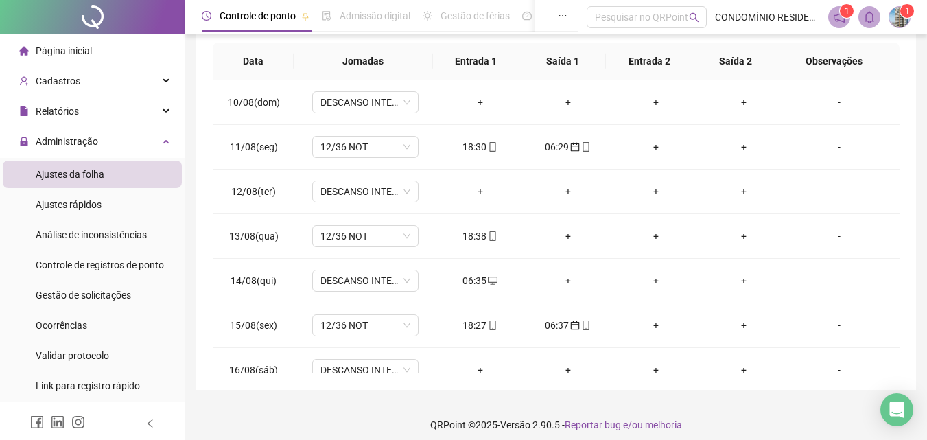
scroll to position [253, 0]
click at [488, 283] on icon "desktop" at bounding box center [493, 280] width 10 height 8
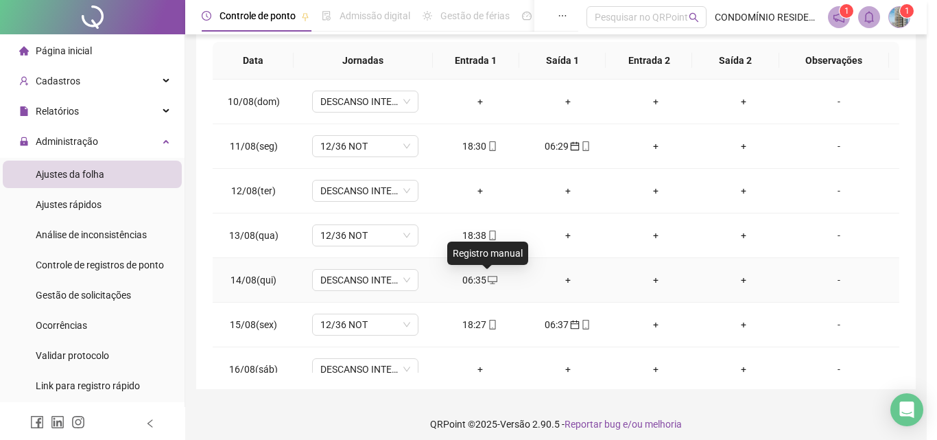
type input "**********"
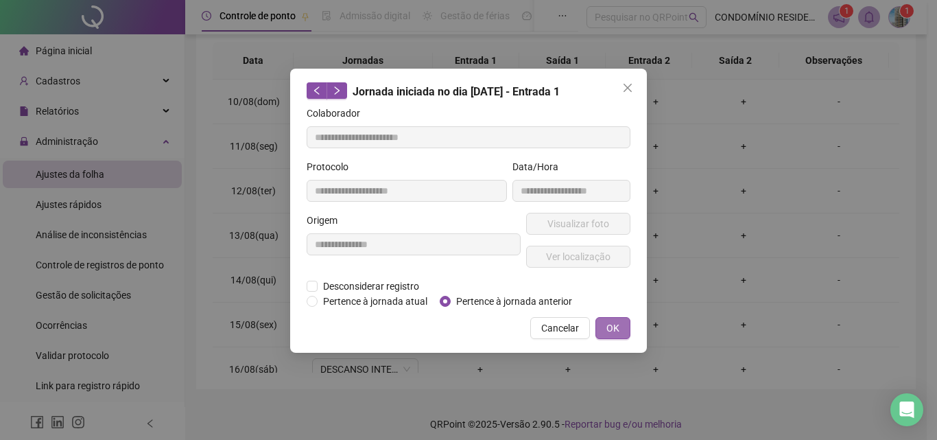
click at [609, 327] on span "OK" at bounding box center [612, 327] width 13 height 15
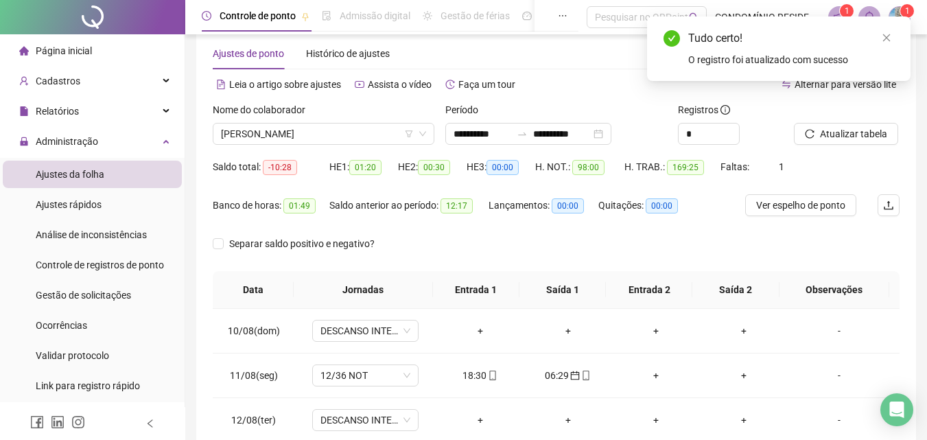
scroll to position [14, 0]
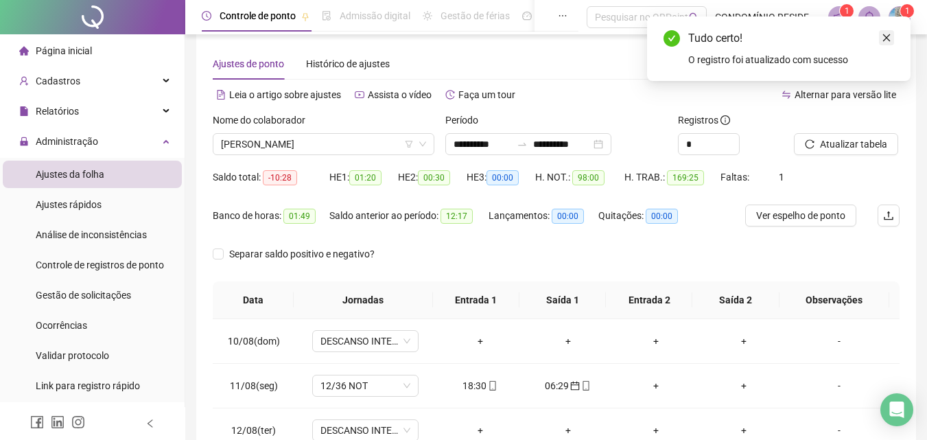
click at [888, 38] on icon "close" at bounding box center [887, 38] width 10 height 10
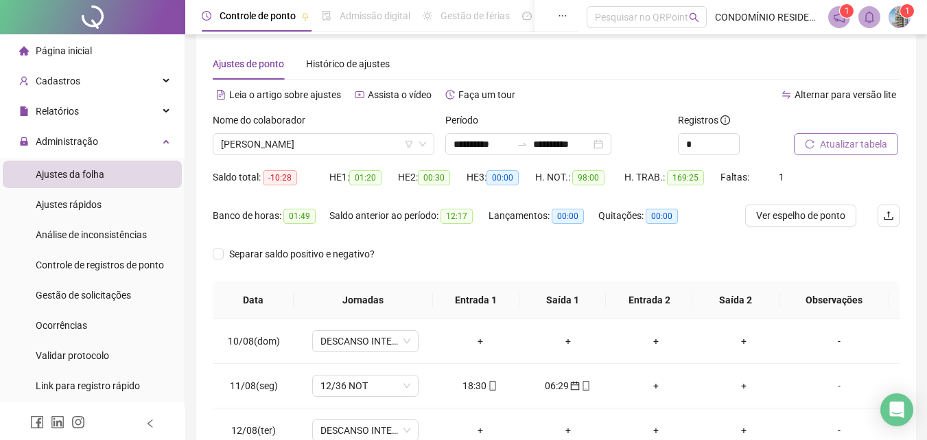
click at [849, 145] on span "Atualizar tabela" at bounding box center [853, 144] width 67 height 15
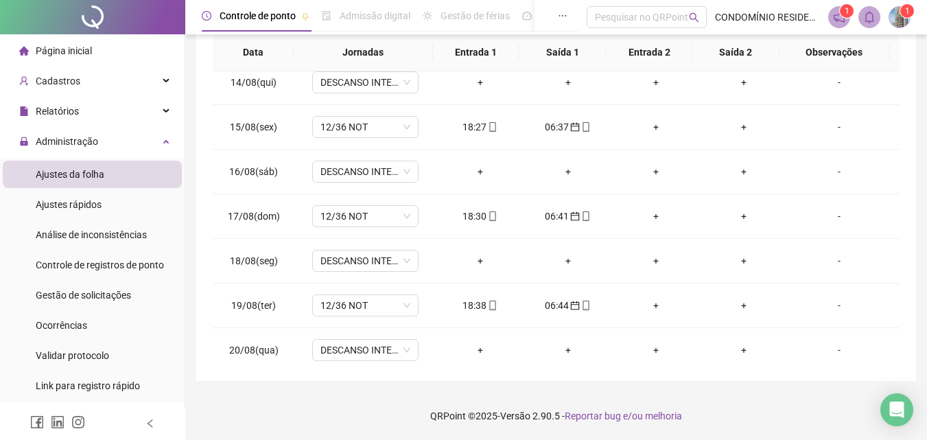
scroll to position [1089, 0]
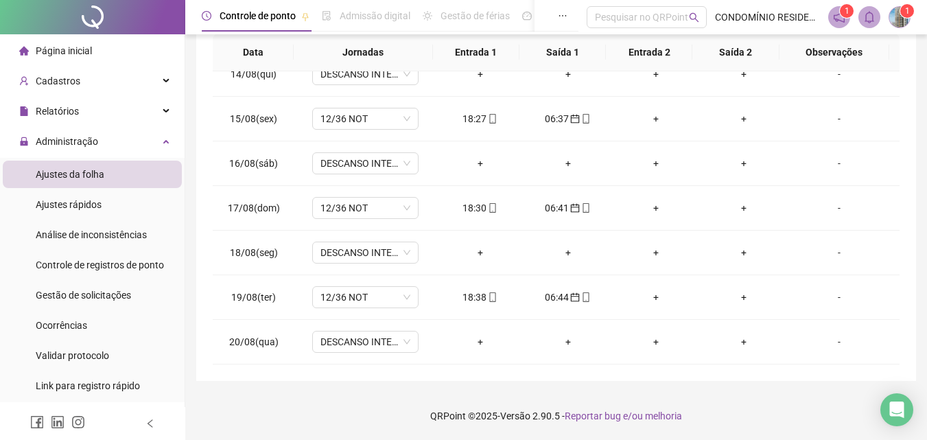
drag, startPoint x: 921, startPoint y: 332, endPoint x: 921, endPoint y: 151, distance: 181.1
click at [921, 159] on div "**********" at bounding box center [556, 89] width 742 height 701
click at [921, 145] on div "**********" at bounding box center [556, 89] width 742 height 701
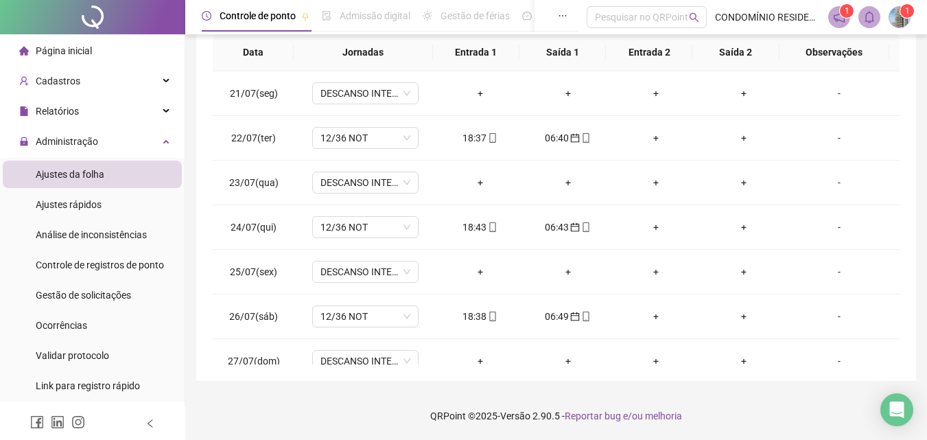
scroll to position [0, 0]
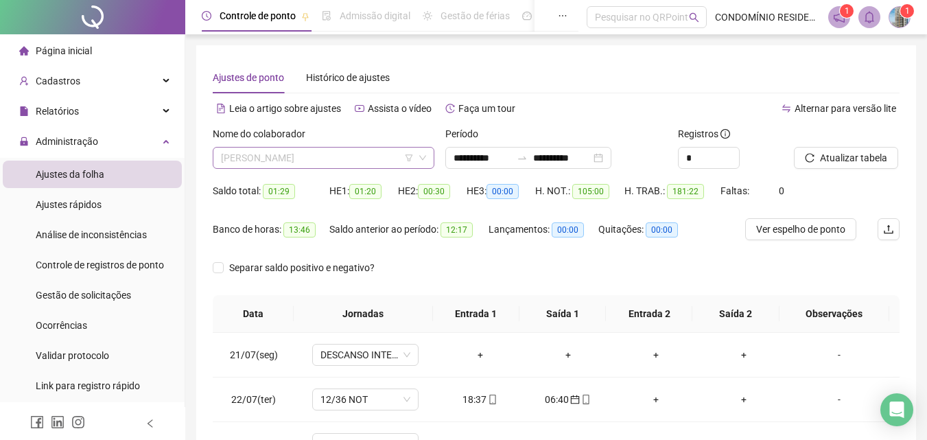
click at [322, 159] on span "[PERSON_NAME]" at bounding box center [323, 158] width 205 height 21
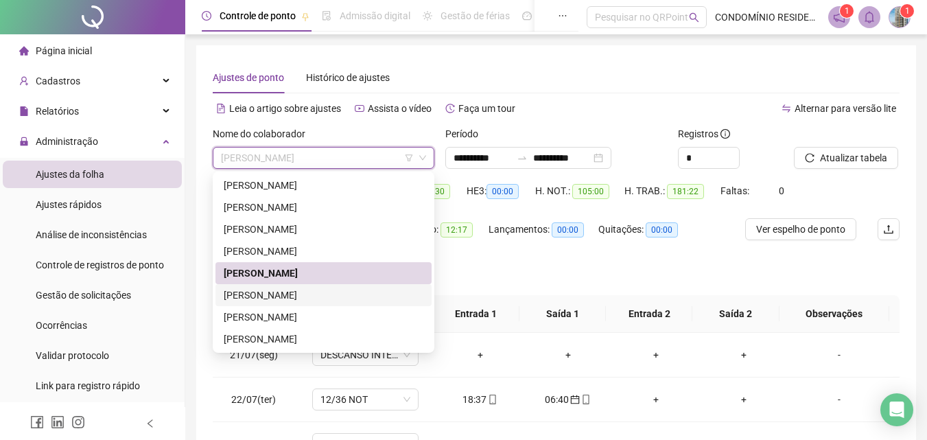
click at [262, 295] on div "[PERSON_NAME]" at bounding box center [324, 294] width 200 height 15
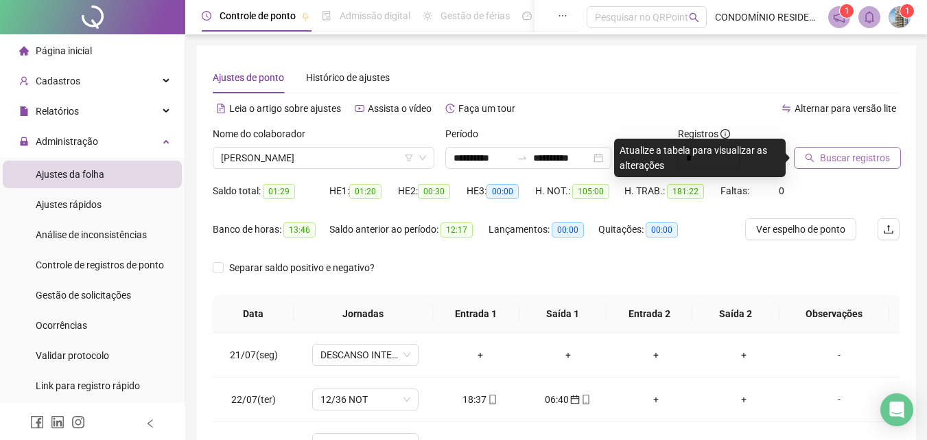
click at [832, 161] on span "Buscar registros" at bounding box center [855, 157] width 70 height 15
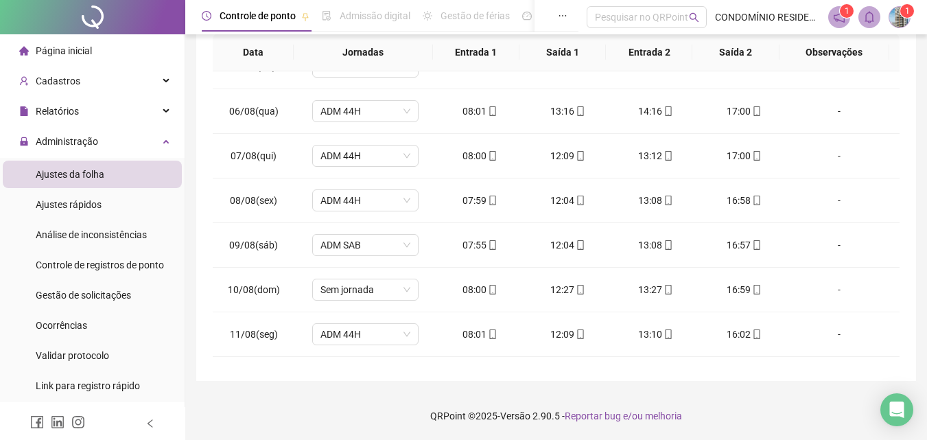
scroll to position [214, 0]
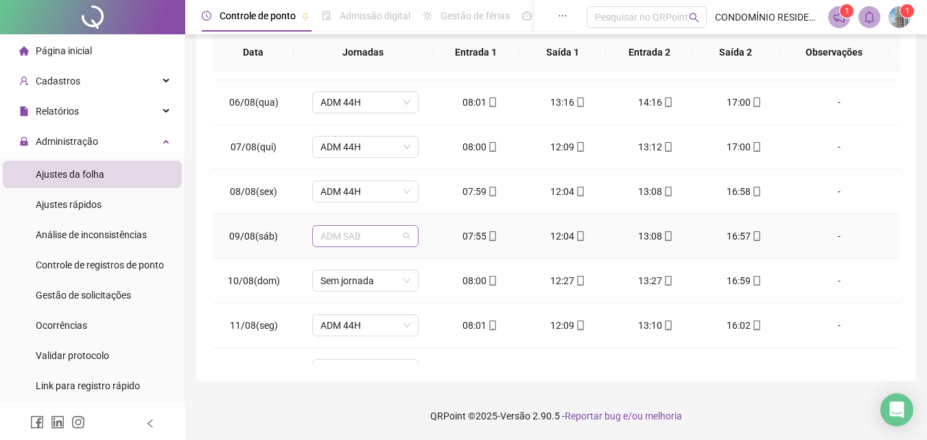
click at [343, 237] on span "ADM SAB" at bounding box center [365, 236] width 90 height 21
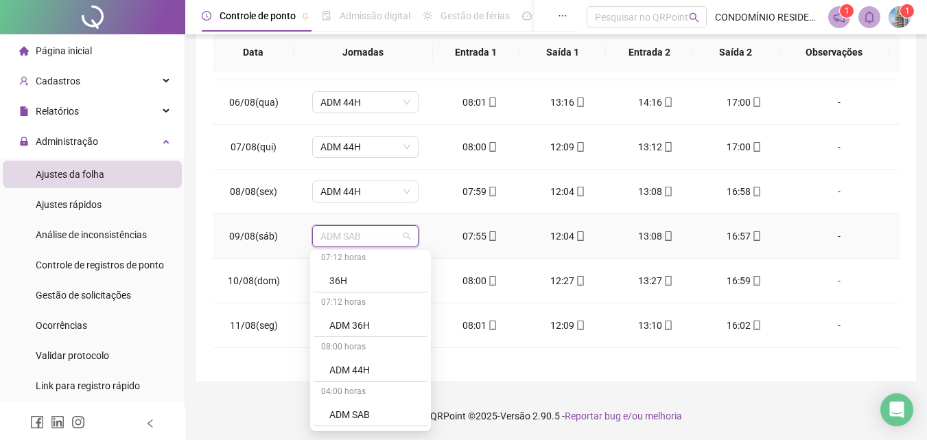
scroll to position [158, 0]
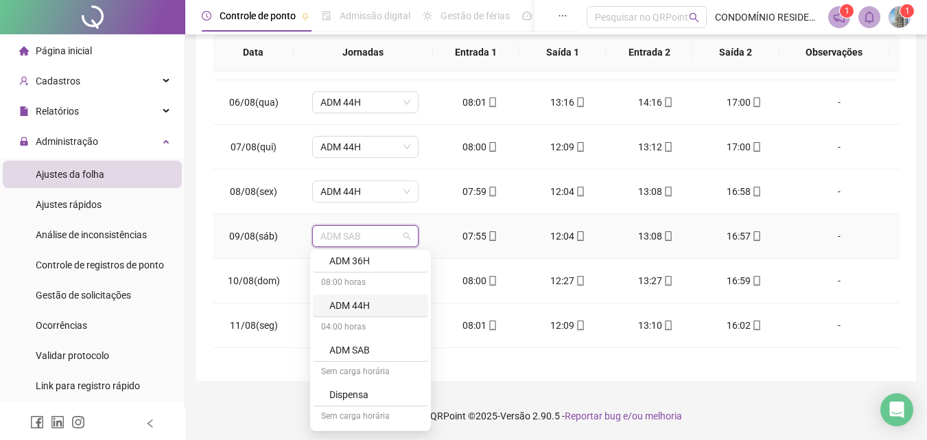
click at [350, 308] on div "ADM 44H" at bounding box center [374, 305] width 91 height 15
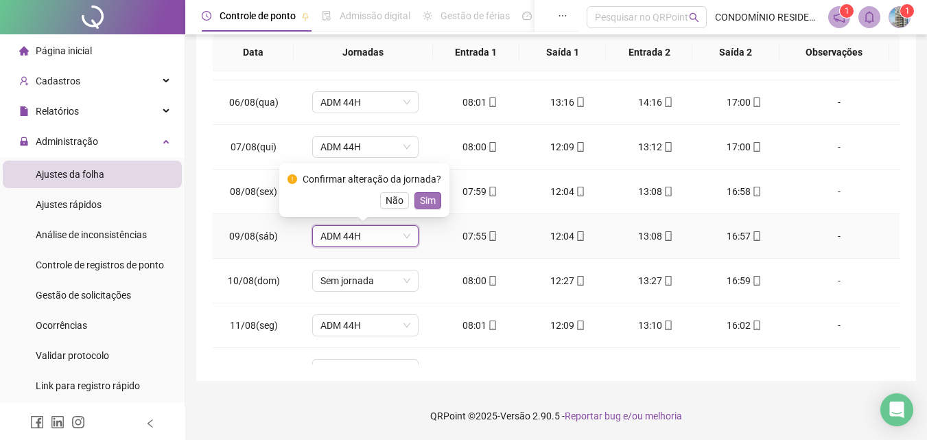
click at [429, 202] on span "Sim" at bounding box center [428, 200] width 16 height 15
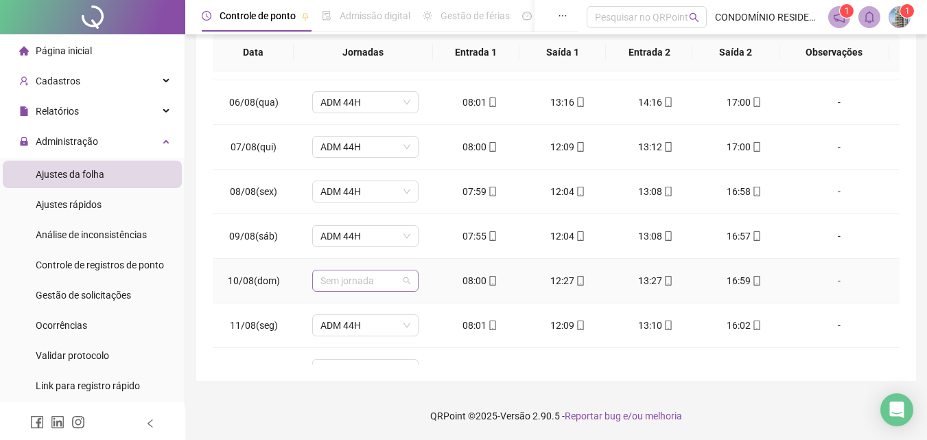
click at [403, 278] on span "Sem jornada" at bounding box center [365, 280] width 90 height 21
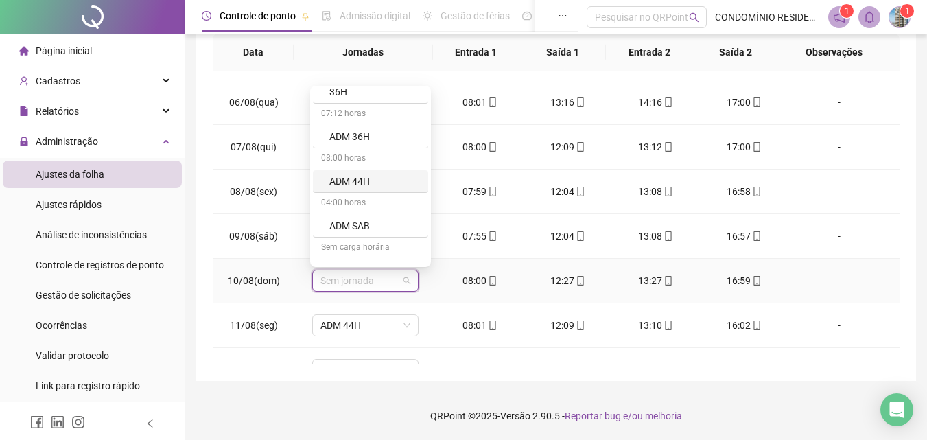
click at [381, 179] on div "ADM 44H" at bounding box center [374, 181] width 91 height 15
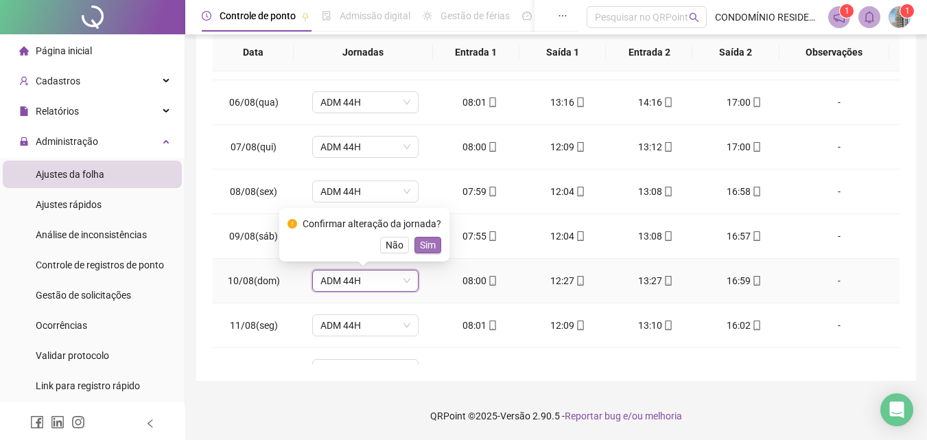
click at [420, 237] on span "Sim" at bounding box center [428, 244] width 16 height 15
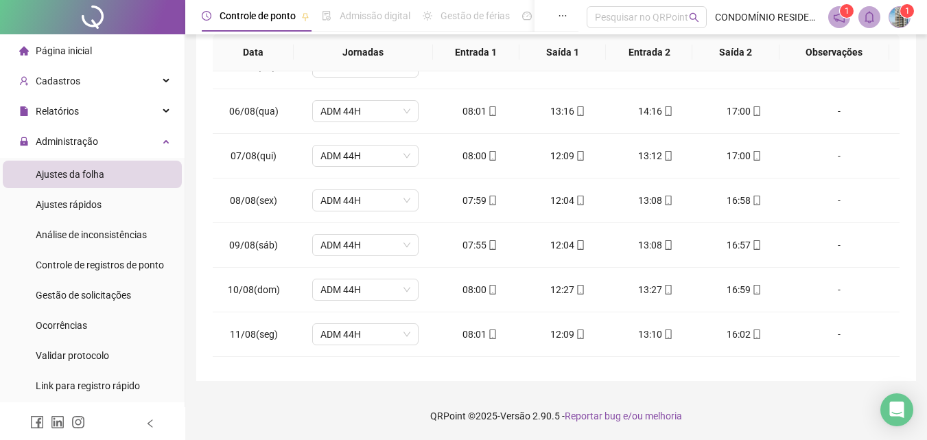
scroll to position [599, 0]
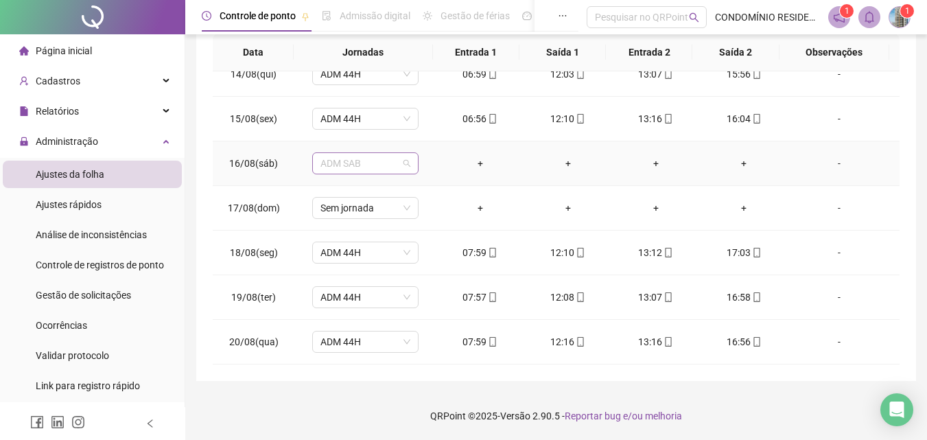
click at [376, 164] on span "ADM SAB" at bounding box center [365, 163] width 90 height 21
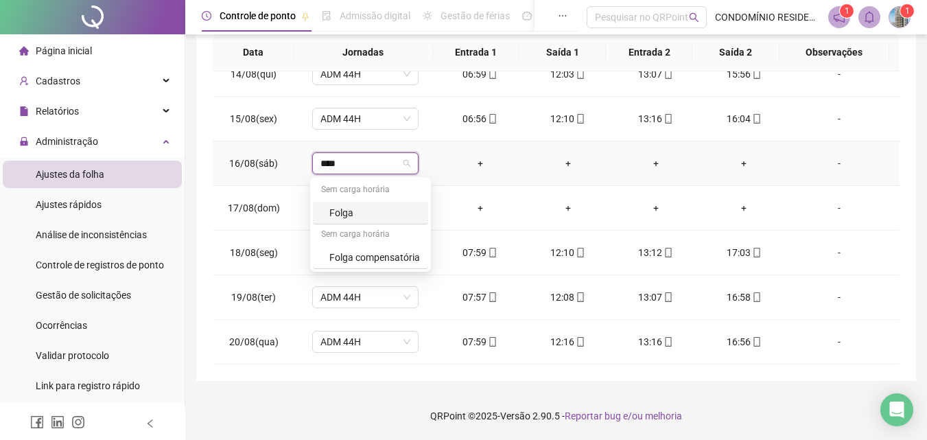
type input "*****"
click at [342, 208] on div "Folga" at bounding box center [374, 212] width 91 height 15
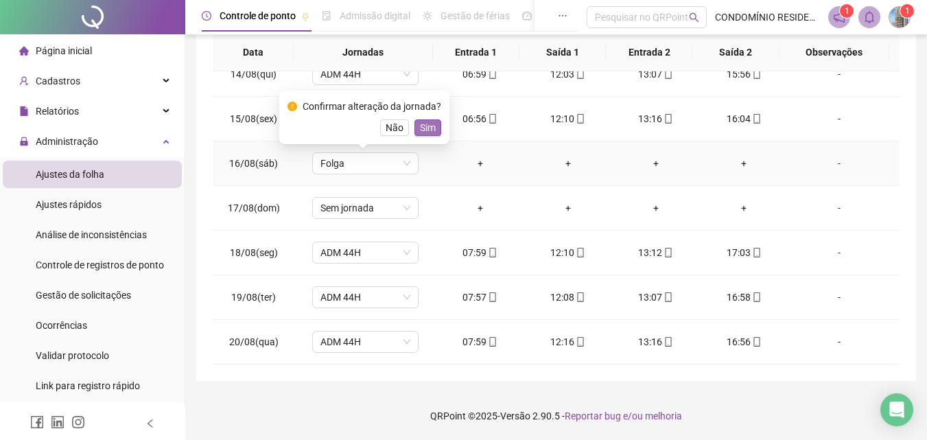
click at [429, 133] on span "Sim" at bounding box center [428, 127] width 16 height 15
click at [425, 122] on td "ADM 44H" at bounding box center [364, 119] width 141 height 45
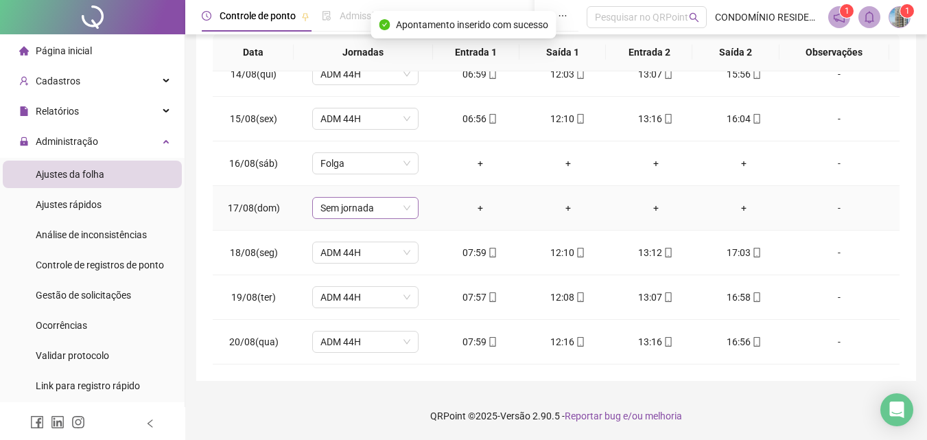
click at [333, 209] on span "Sem jornada" at bounding box center [365, 208] width 90 height 21
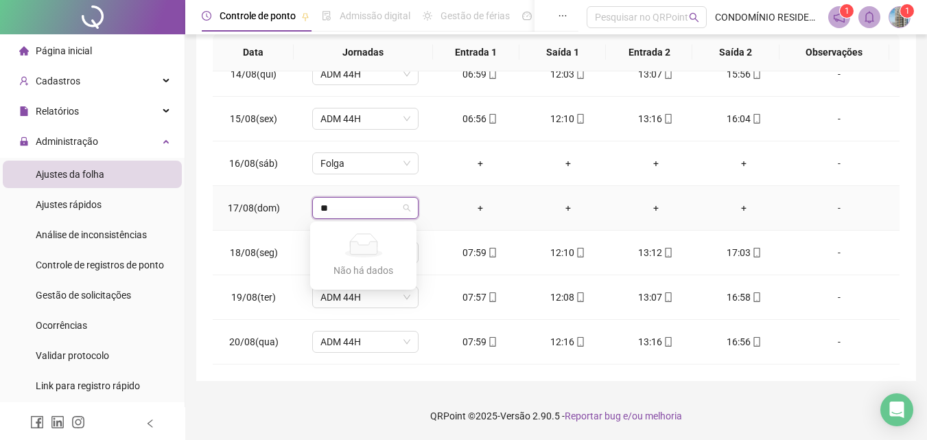
type input "*"
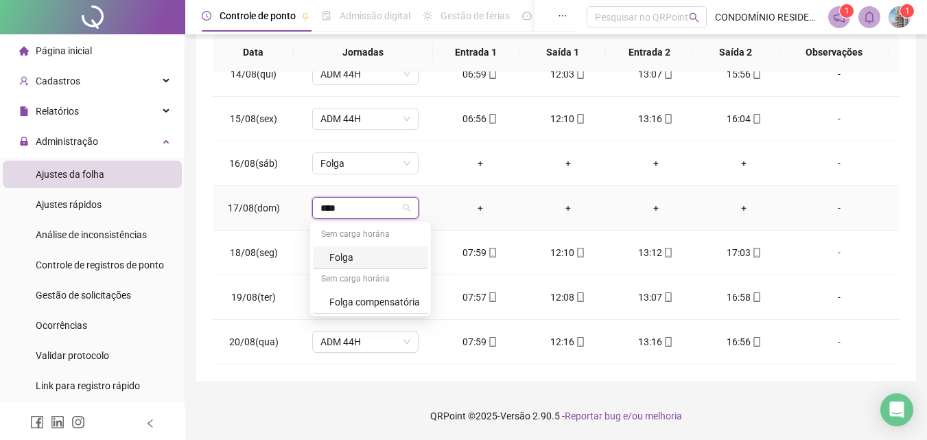
type input "*****"
click at [359, 255] on div "Folga" at bounding box center [374, 257] width 91 height 15
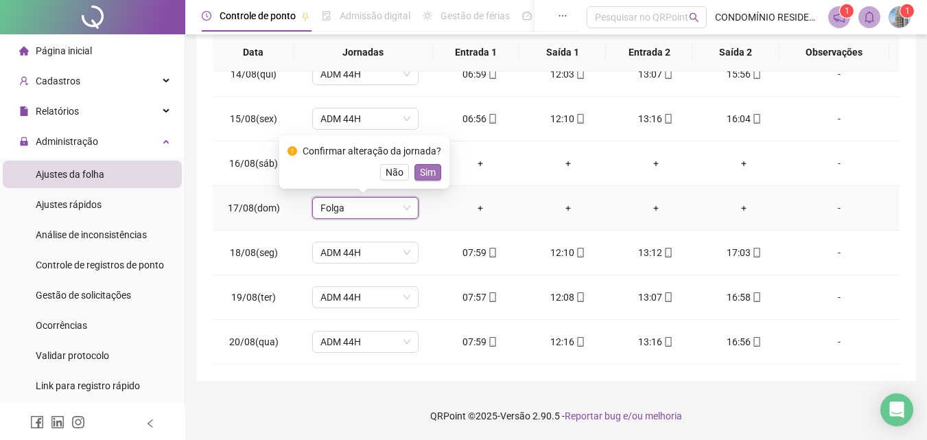
click at [428, 171] on span "Sim" at bounding box center [428, 172] width 16 height 15
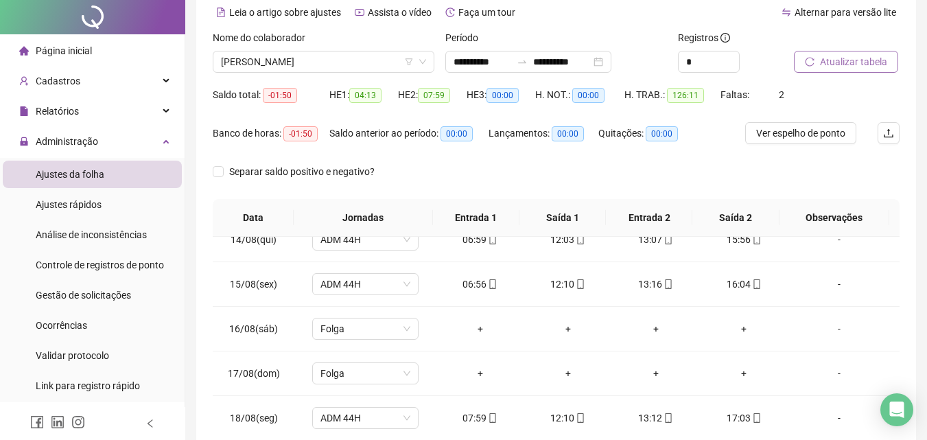
scroll to position [0, 0]
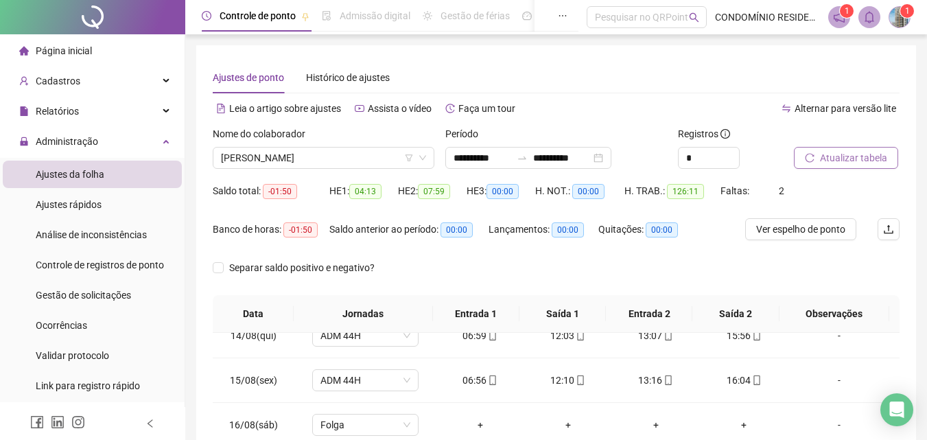
click at [860, 161] on span "Atualizar tabela" at bounding box center [853, 157] width 67 height 15
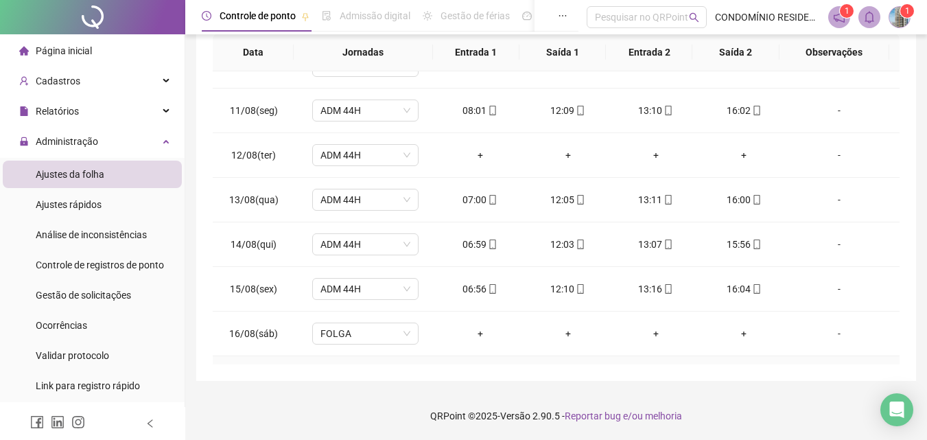
scroll to position [393, 0]
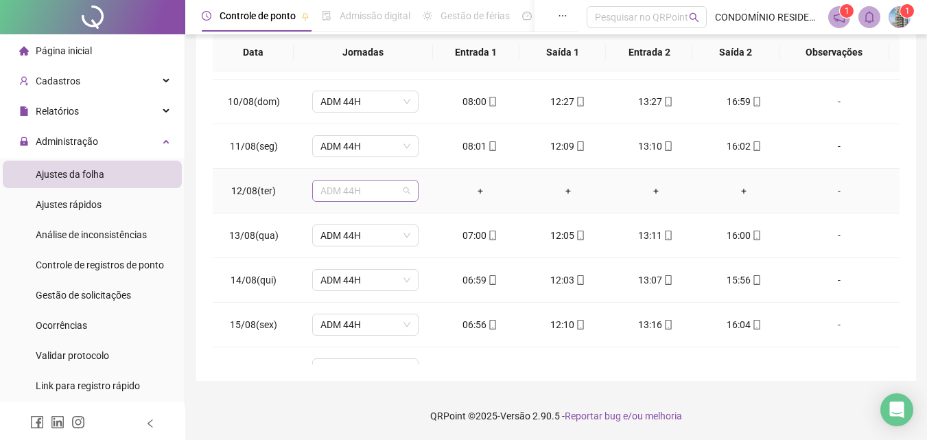
click at [373, 191] on span "ADM 44H" at bounding box center [365, 190] width 90 height 21
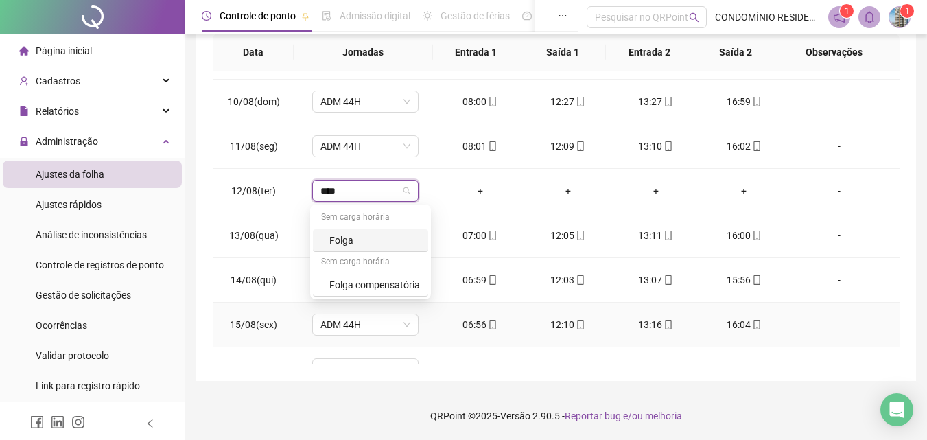
type input "*****"
click at [355, 241] on div "Folga" at bounding box center [374, 240] width 91 height 15
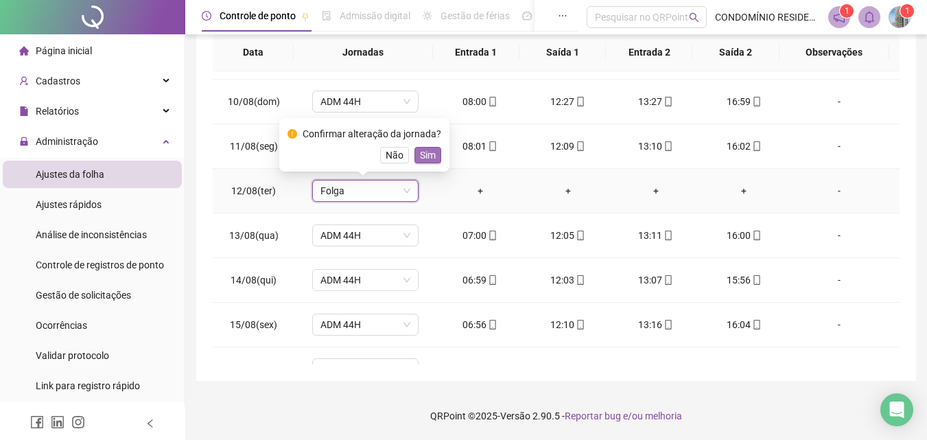
click at [422, 148] on span "Sim" at bounding box center [428, 155] width 16 height 15
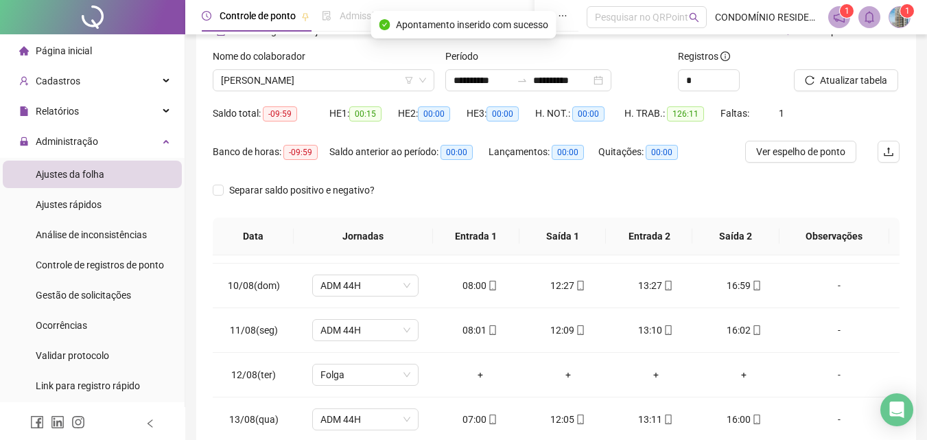
scroll to position [12, 0]
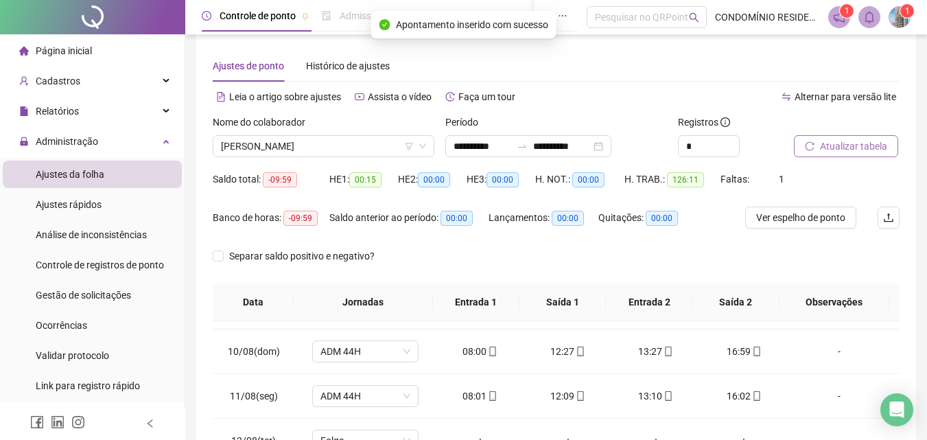
click at [854, 145] on span "Atualizar tabela" at bounding box center [853, 146] width 67 height 15
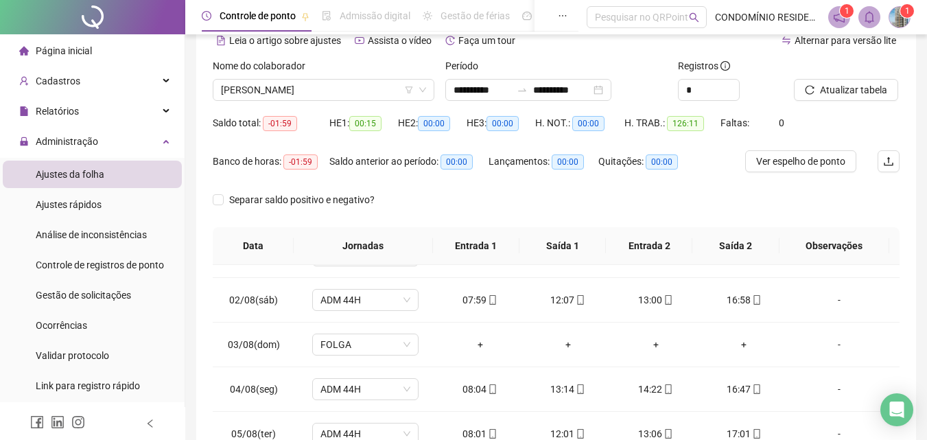
scroll to position [62, 0]
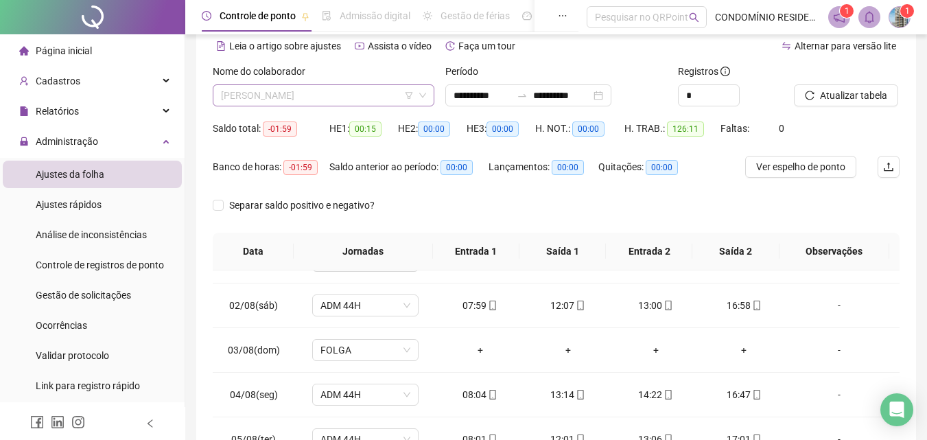
click at [359, 96] on span "[PERSON_NAME]" at bounding box center [323, 95] width 205 height 21
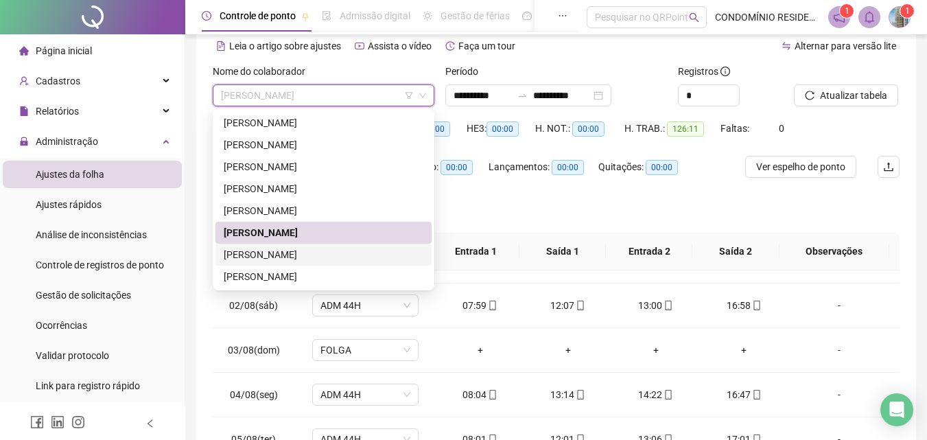
click at [260, 261] on div "[PERSON_NAME]" at bounding box center [324, 254] width 200 height 15
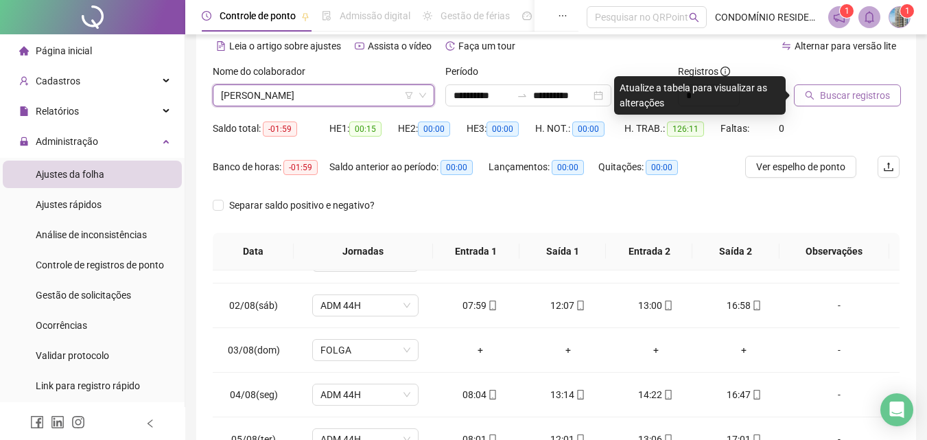
click at [862, 103] on button "Buscar registros" at bounding box center [847, 95] width 107 height 22
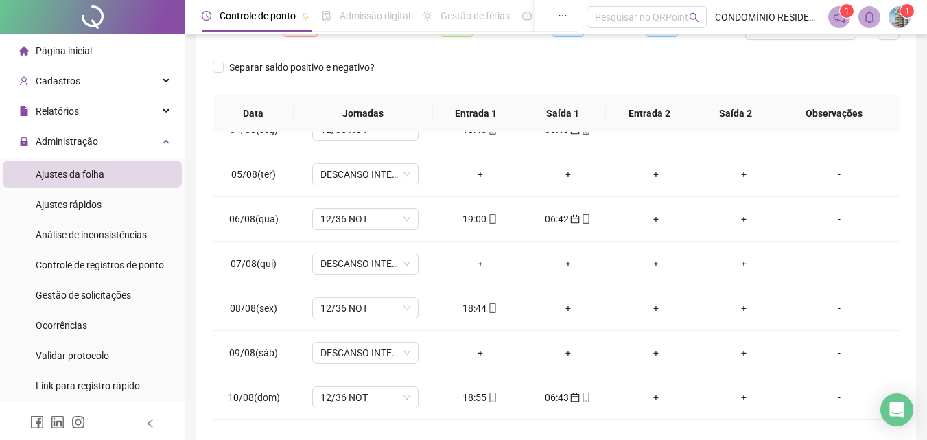
scroll to position [261, 0]
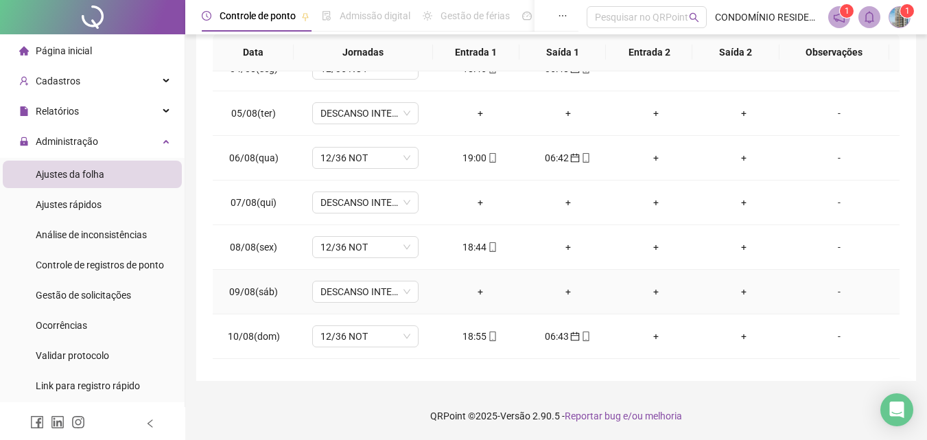
click at [475, 292] on div "+" at bounding box center [480, 291] width 66 height 15
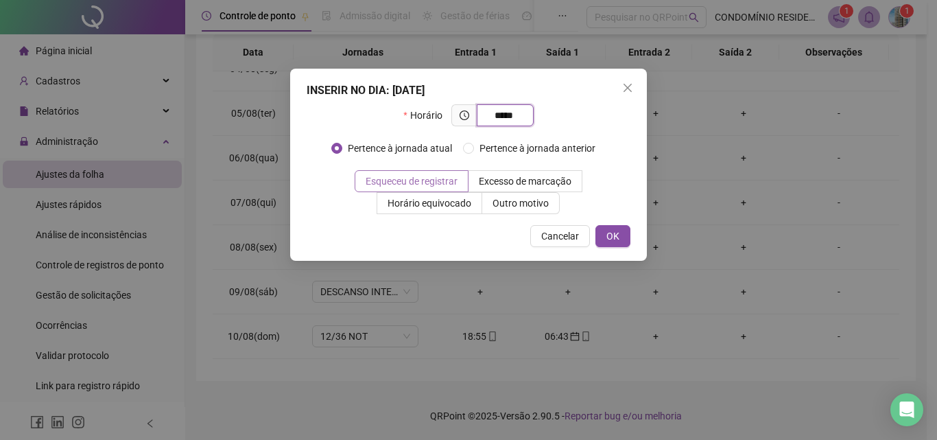
type input "*****"
click at [392, 182] on span "Esqueceu de registrar" at bounding box center [412, 181] width 92 height 11
click at [615, 236] on span "OK" at bounding box center [612, 235] width 13 height 15
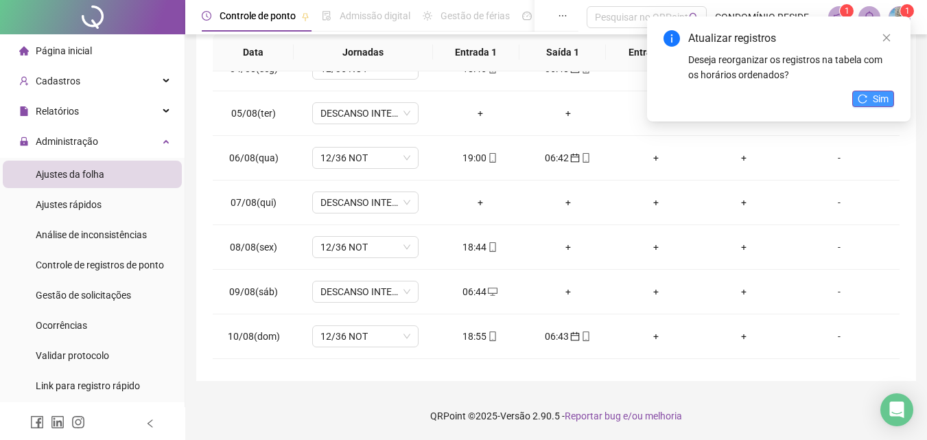
click at [875, 100] on span "Sim" at bounding box center [881, 98] width 16 height 15
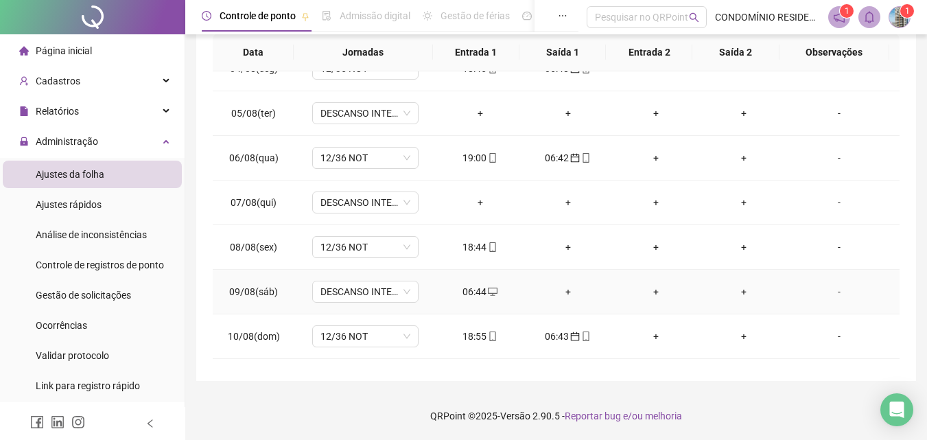
click at [480, 289] on div "06:44" at bounding box center [480, 291] width 66 height 15
type input "**********"
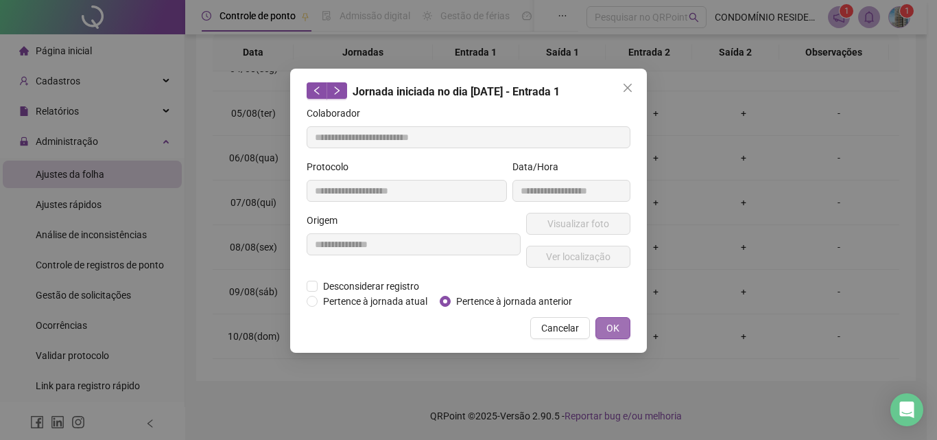
click at [626, 327] on button "OK" at bounding box center [612, 328] width 35 height 22
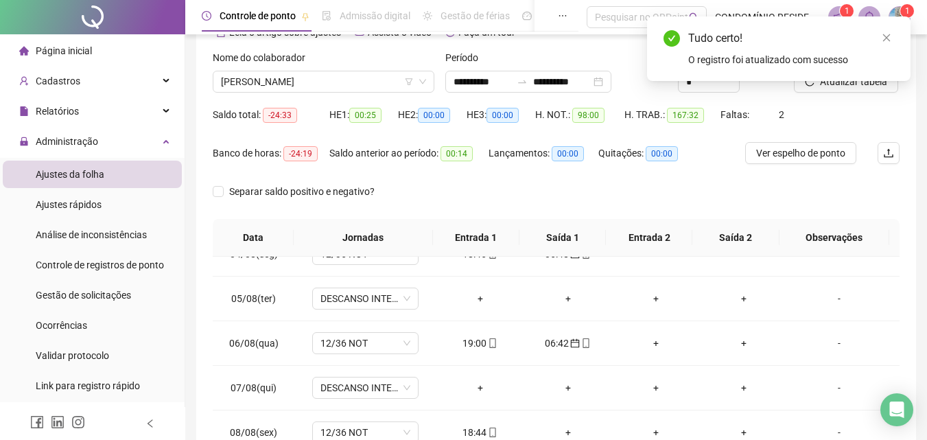
scroll to position [57, 0]
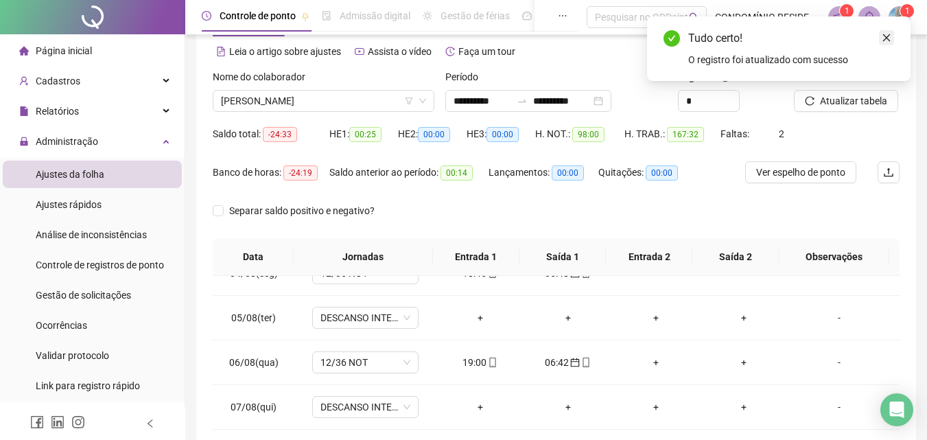
click at [887, 37] on icon "close" at bounding box center [887, 38] width 8 height 8
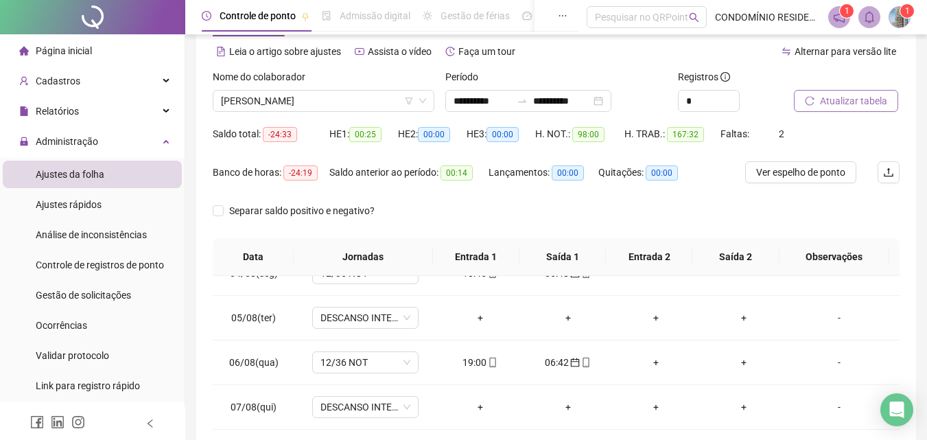
click at [847, 102] on span "Atualizar tabela" at bounding box center [853, 100] width 67 height 15
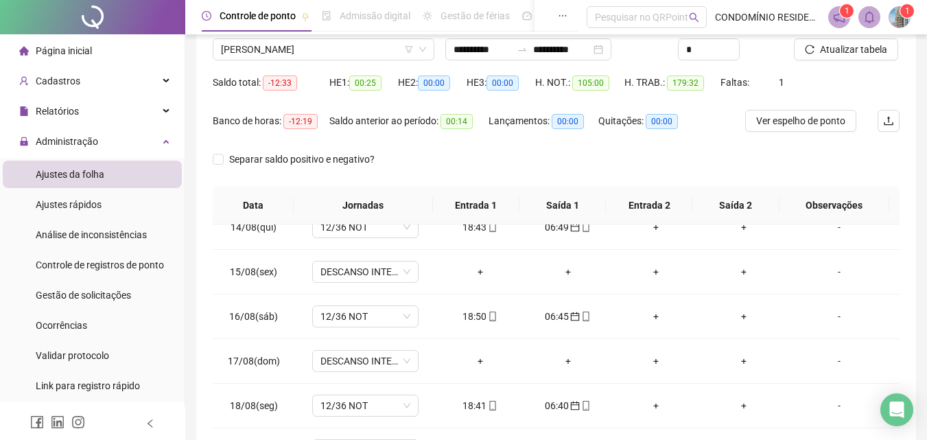
scroll to position [0, 0]
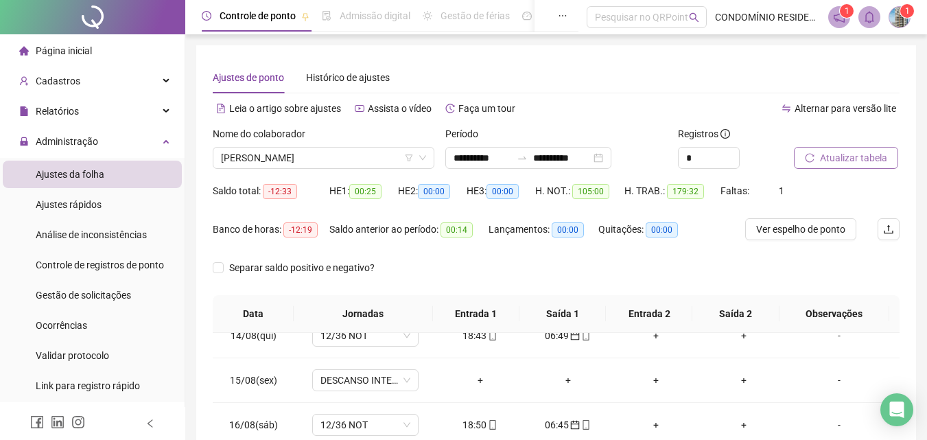
click at [847, 158] on span "Atualizar tabela" at bounding box center [853, 157] width 67 height 15
click at [299, 159] on span "[PERSON_NAME]" at bounding box center [323, 158] width 205 height 21
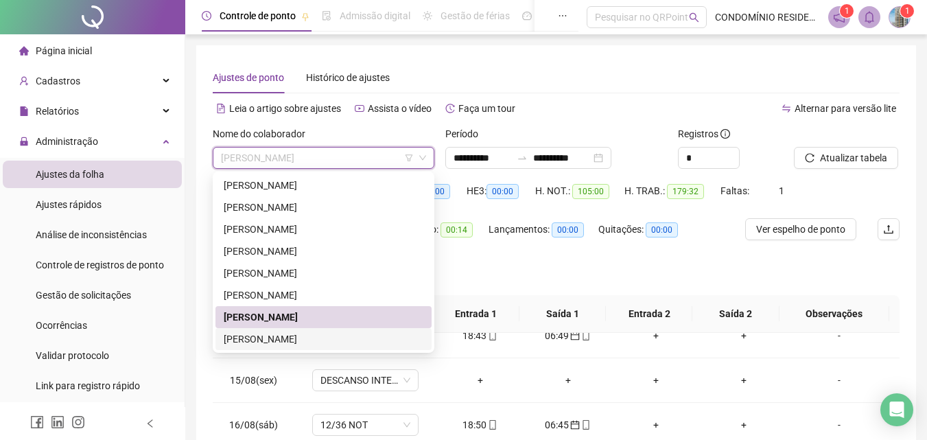
click at [262, 341] on div "[PERSON_NAME]" at bounding box center [324, 338] width 200 height 15
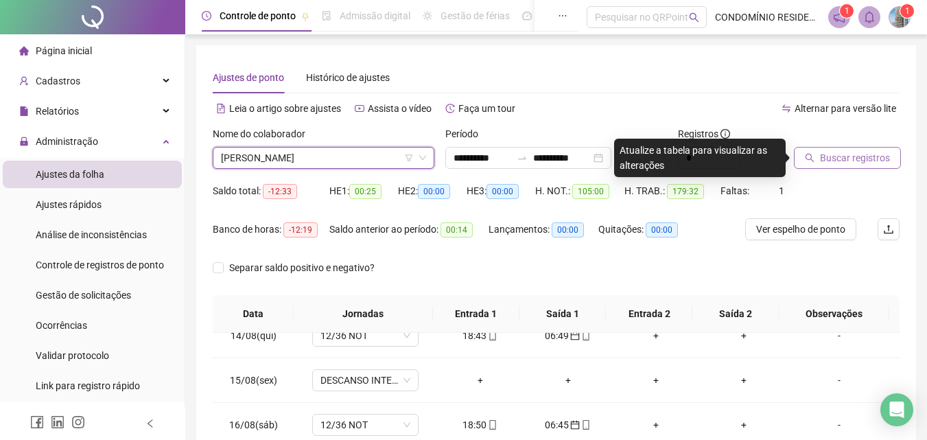
click at [860, 160] on span "Buscar registros" at bounding box center [855, 157] width 70 height 15
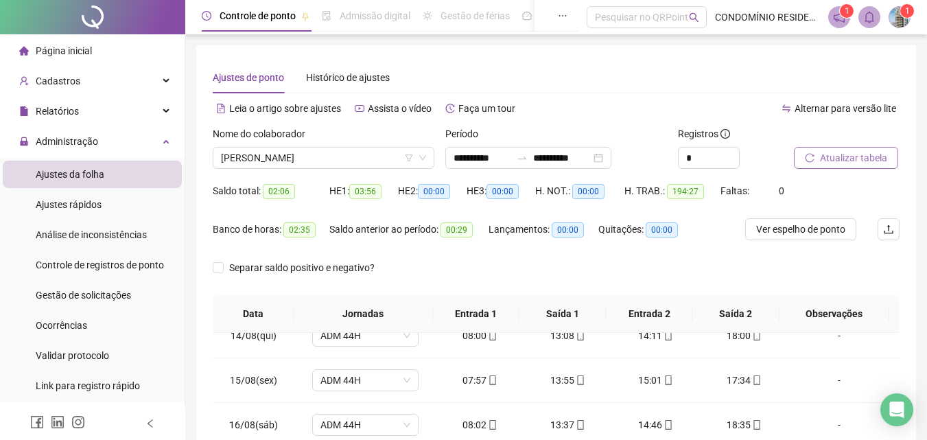
click at [864, 157] on span "Atualizar tabela" at bounding box center [853, 157] width 67 height 15
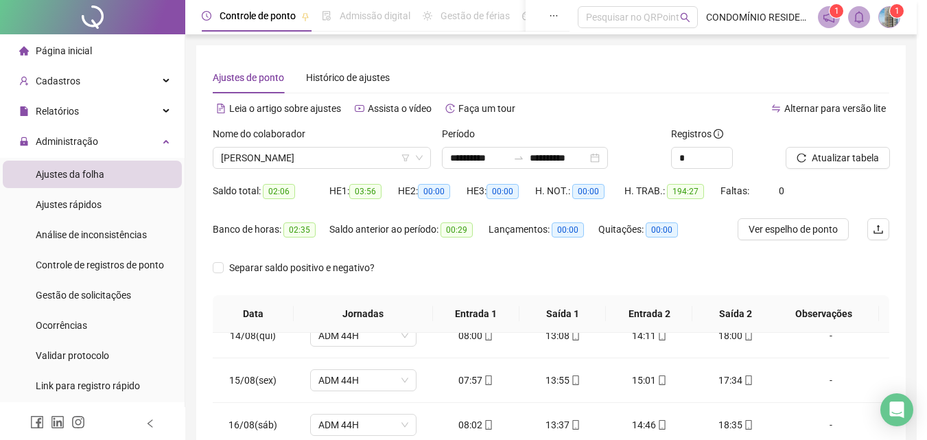
click at [869, 155] on div "Atualizando tabela Atualizando e reorganizando os registros... OK" at bounding box center [463, 220] width 927 height 440
click at [859, 161] on div "Atualizando tabela Atualizando e reorganizando os registros... OK" at bounding box center [463, 220] width 927 height 440
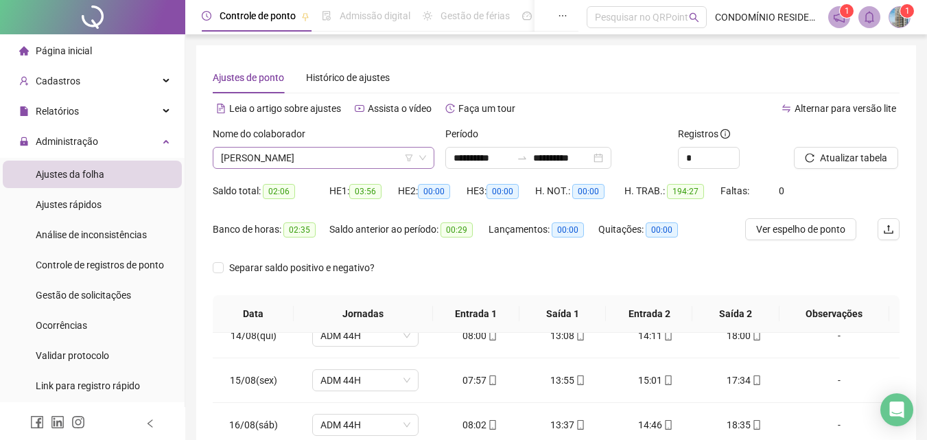
click at [340, 156] on span "[PERSON_NAME]" at bounding box center [323, 158] width 205 height 21
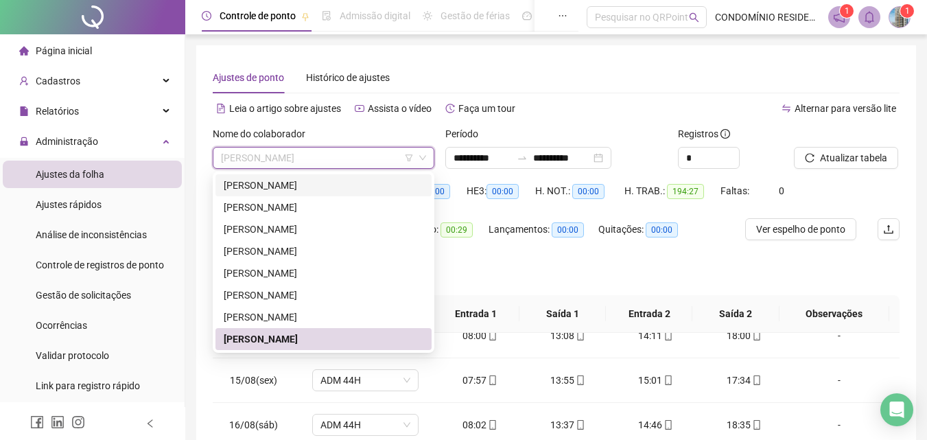
click at [287, 185] on div "[PERSON_NAME]" at bounding box center [324, 185] width 200 height 15
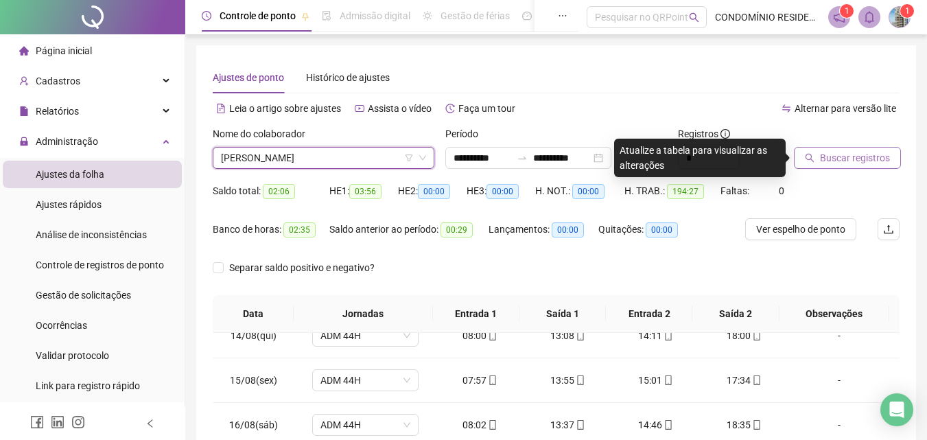
click at [836, 156] on span "Buscar registros" at bounding box center [855, 157] width 70 height 15
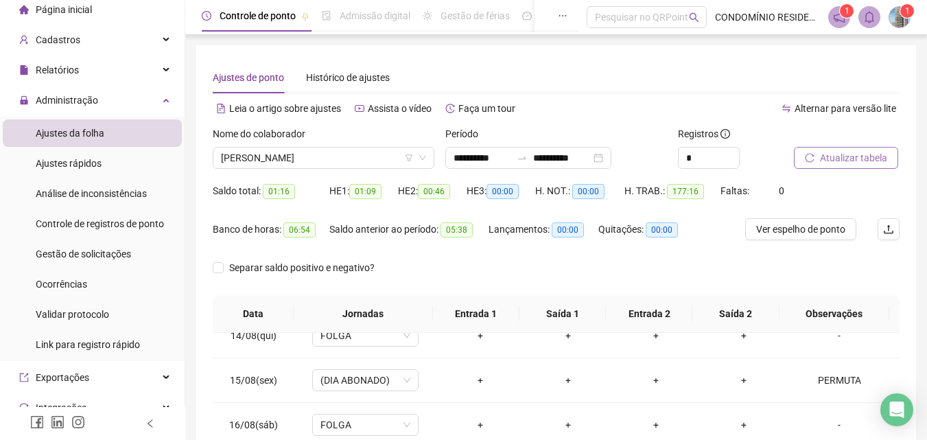
scroll to position [36, 0]
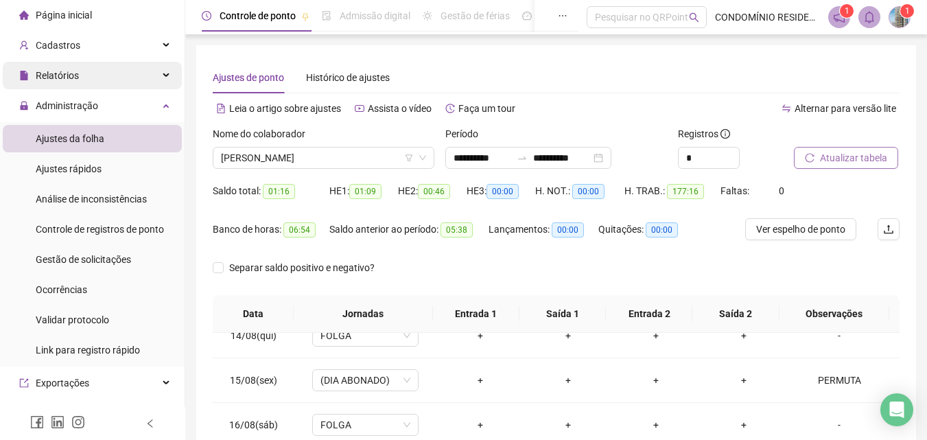
click at [139, 76] on div "Relatórios" at bounding box center [92, 75] width 179 height 27
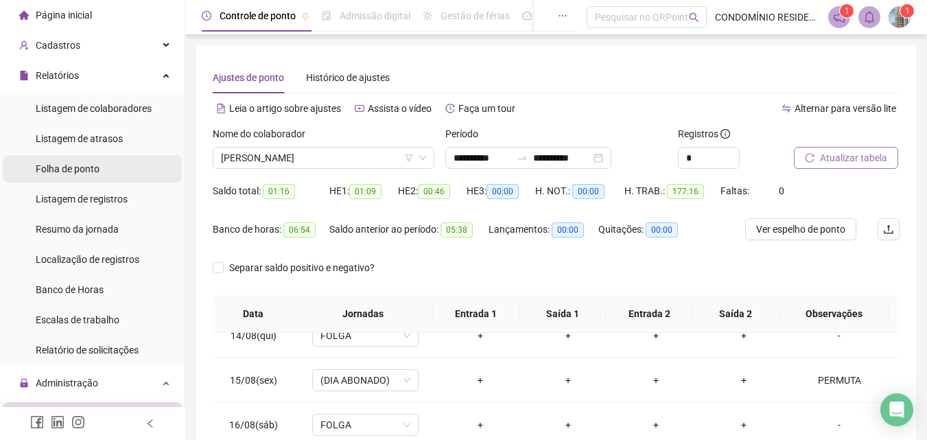
click at [91, 169] on span "Folha de ponto" at bounding box center [68, 168] width 64 height 11
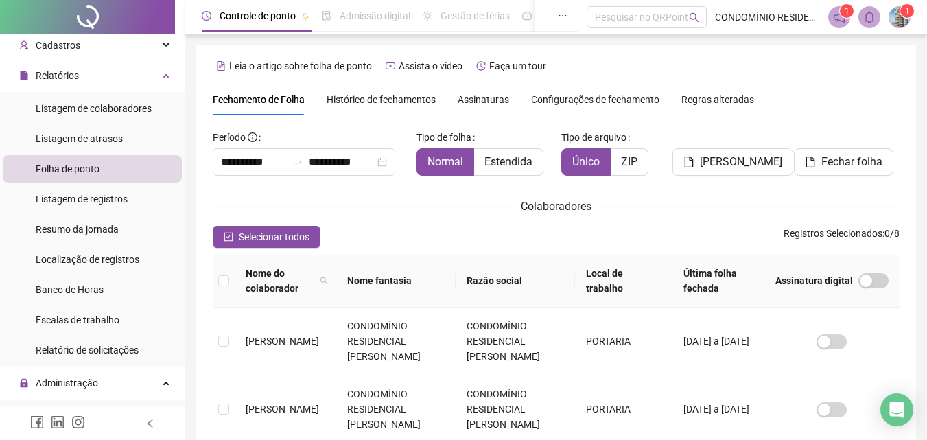
scroll to position [61, 0]
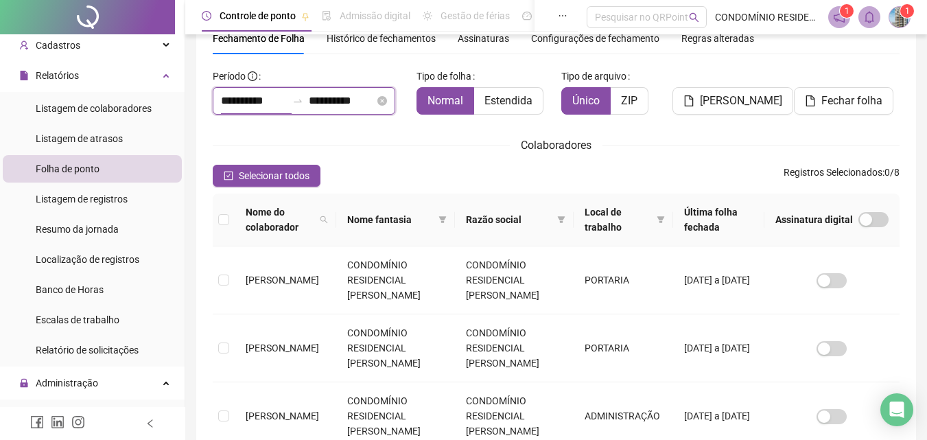
click at [256, 99] on input "**********" at bounding box center [254, 101] width 66 height 16
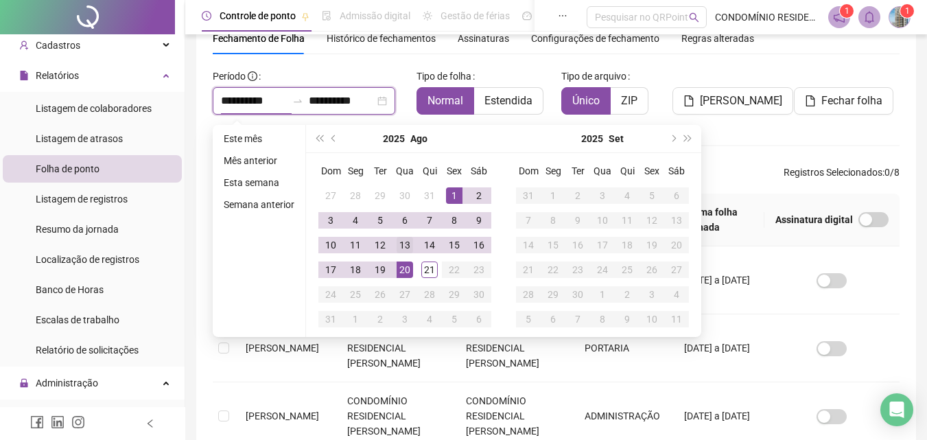
type input "**********"
click at [328, 142] on button "prev-year" at bounding box center [334, 138] width 15 height 27
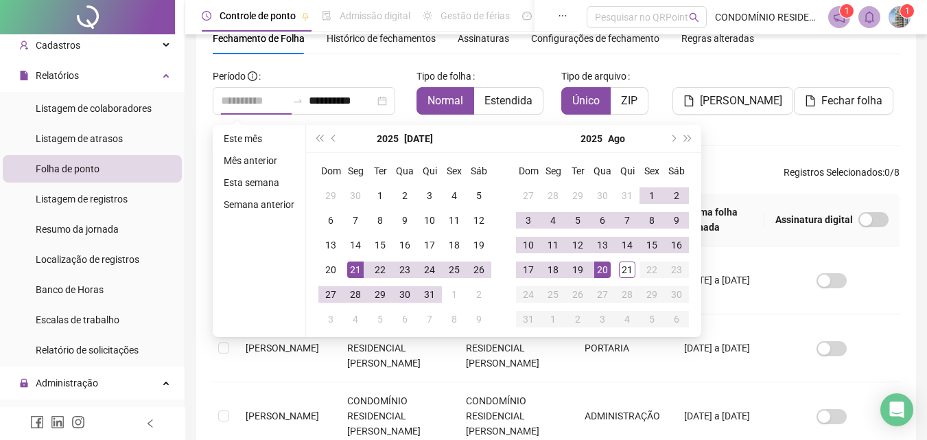
type input "**********"
click at [355, 271] on div "21" at bounding box center [355, 269] width 16 height 16
type input "**********"
click at [604, 268] on div "20" at bounding box center [602, 269] width 16 height 16
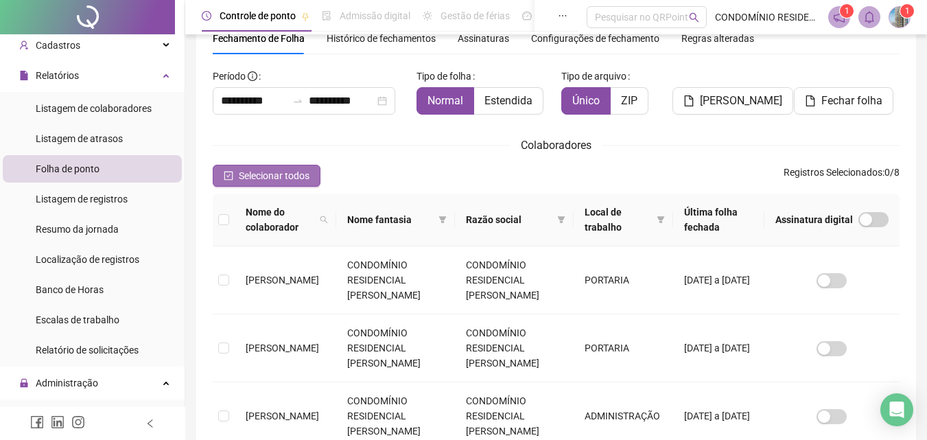
click at [261, 178] on span "Selecionar todos" at bounding box center [274, 175] width 71 height 15
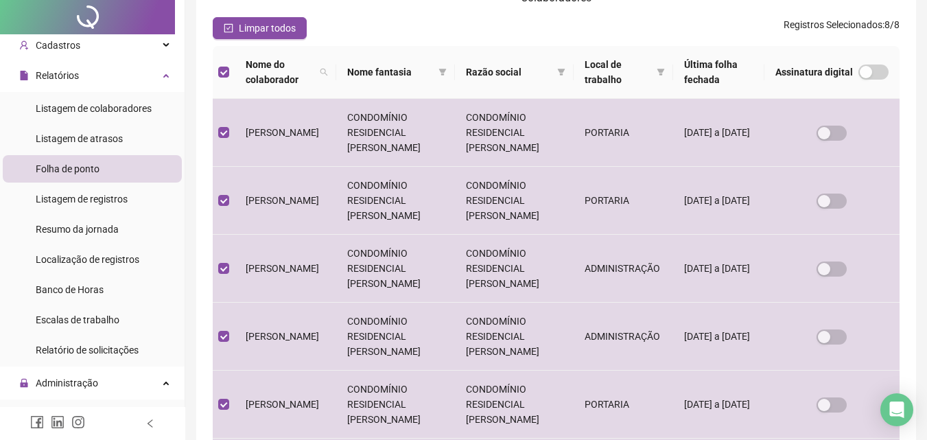
scroll to position [0, 0]
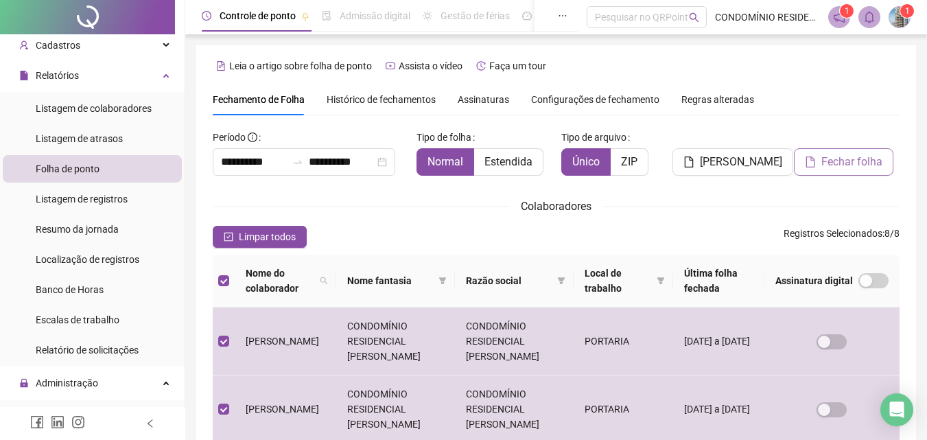
click at [839, 167] on span "Fechar folha" at bounding box center [851, 162] width 61 height 16
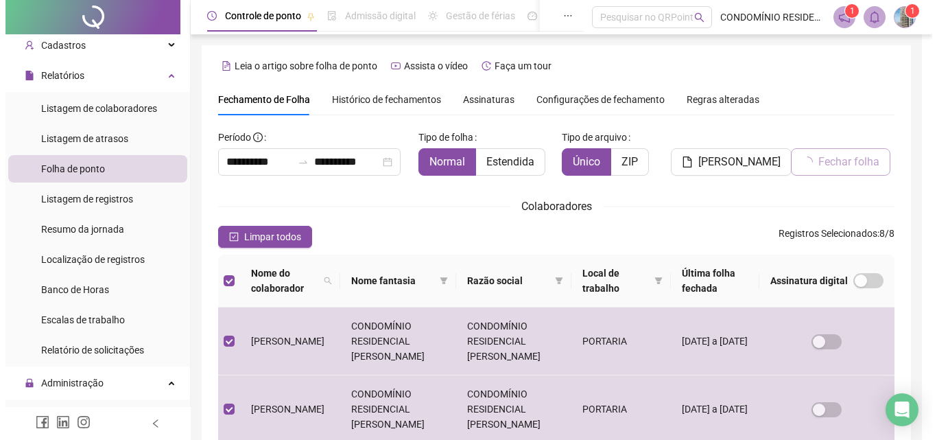
scroll to position [61, 0]
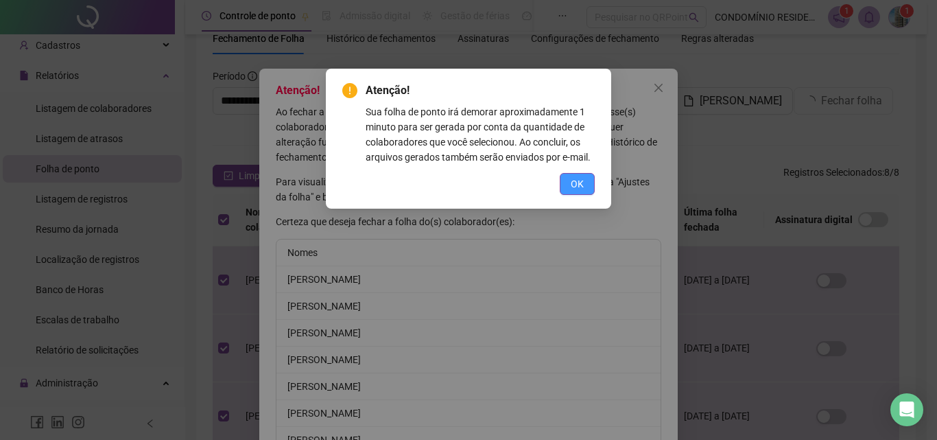
click at [575, 180] on span "OK" at bounding box center [577, 183] width 13 height 15
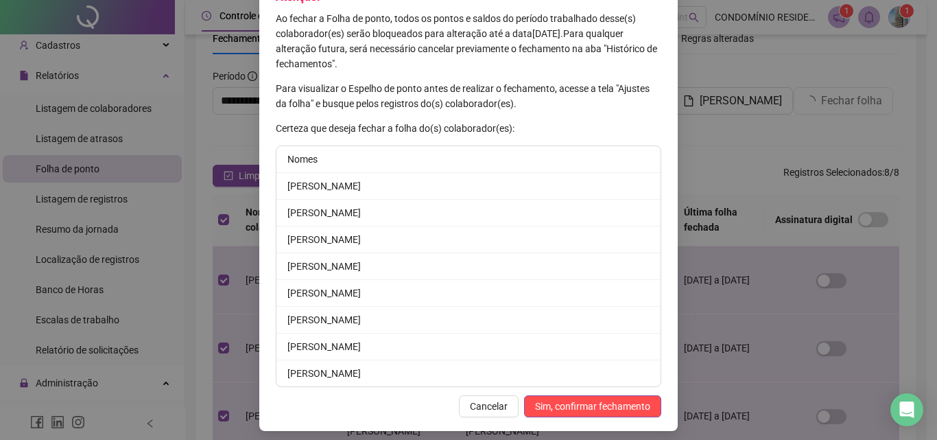
scroll to position [101, 0]
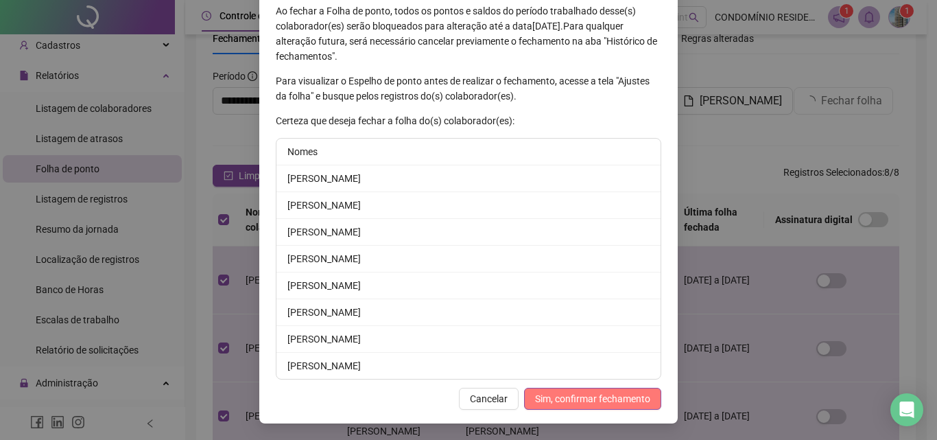
click at [596, 400] on span "Sim, confirmar fechamento" at bounding box center [592, 398] width 115 height 15
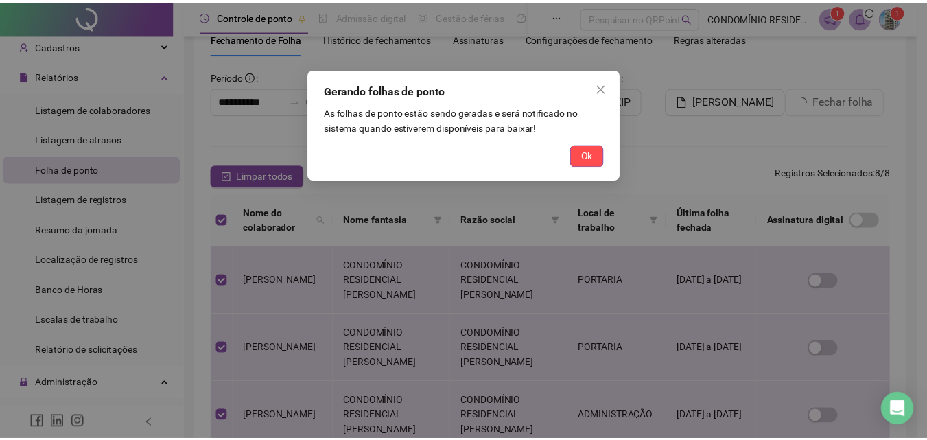
scroll to position [0, 0]
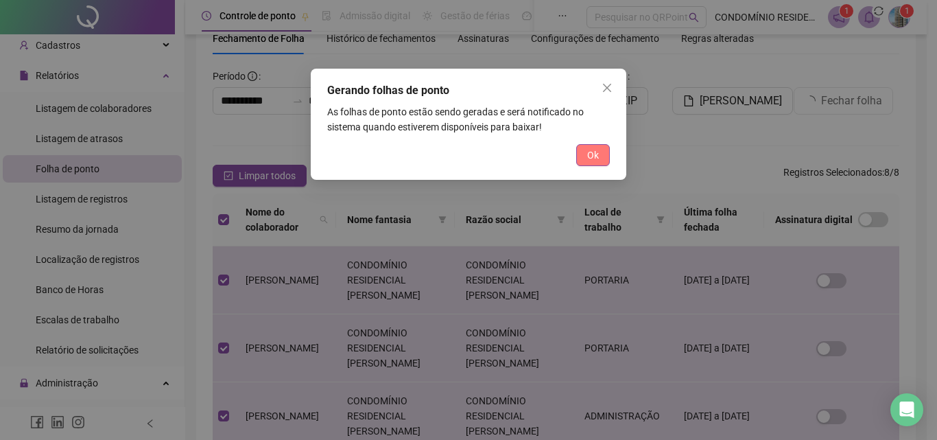
click at [596, 162] on span "Ok" at bounding box center [593, 155] width 12 height 15
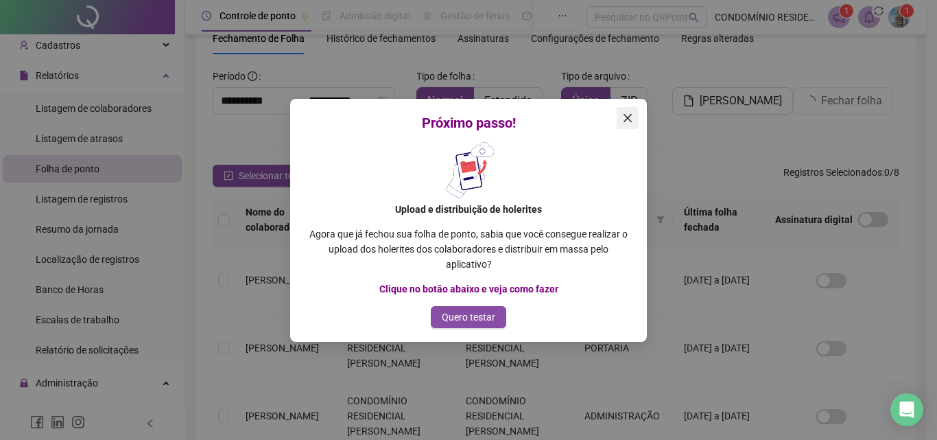
click at [625, 120] on icon "close" at bounding box center [628, 117] width 8 height 8
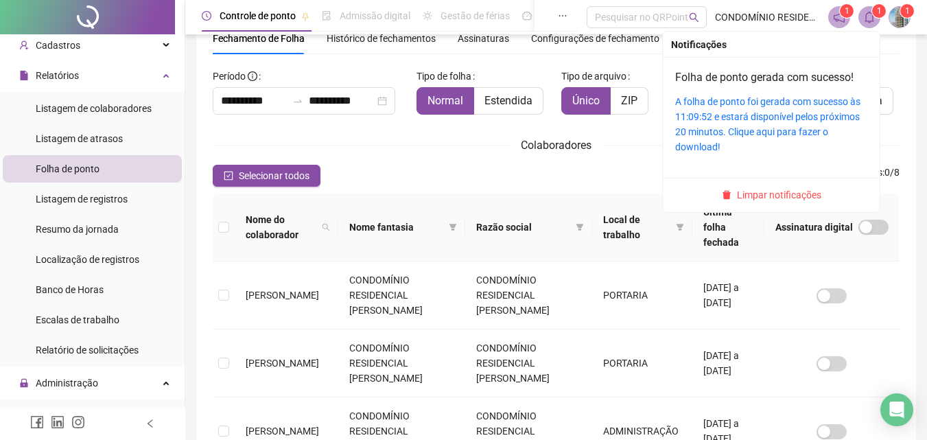
click at [869, 21] on icon "bell" at bounding box center [869, 17] width 10 height 12
click at [760, 112] on link "A folha de ponto foi gerada com sucesso às 11:09:52 e estará disponível pelos p…" at bounding box center [767, 124] width 185 height 56
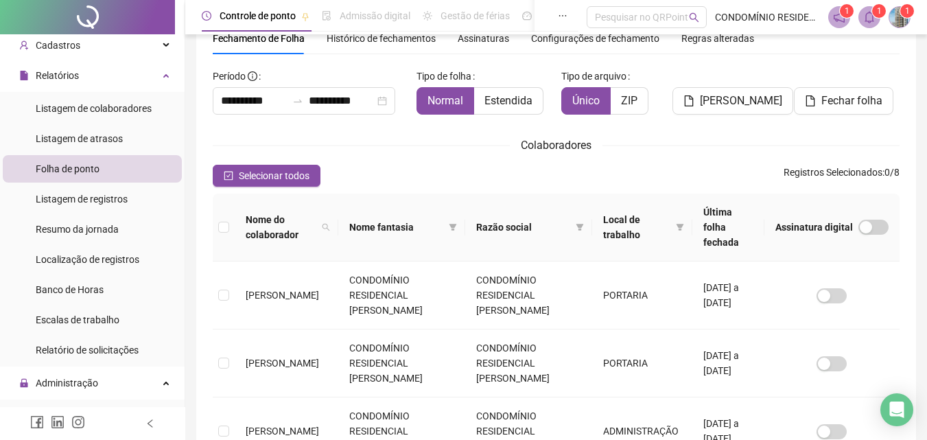
click at [868, 19] on icon "bell" at bounding box center [869, 17] width 12 height 12
click at [866, 11] on icon "bell" at bounding box center [869, 17] width 12 height 12
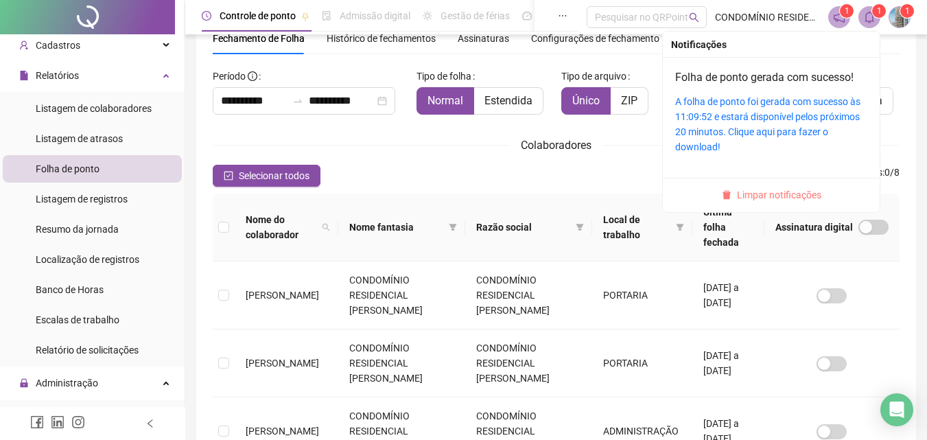
click at [772, 191] on span "Limpar notificações" at bounding box center [779, 194] width 84 height 15
